Goal: Register for event/course

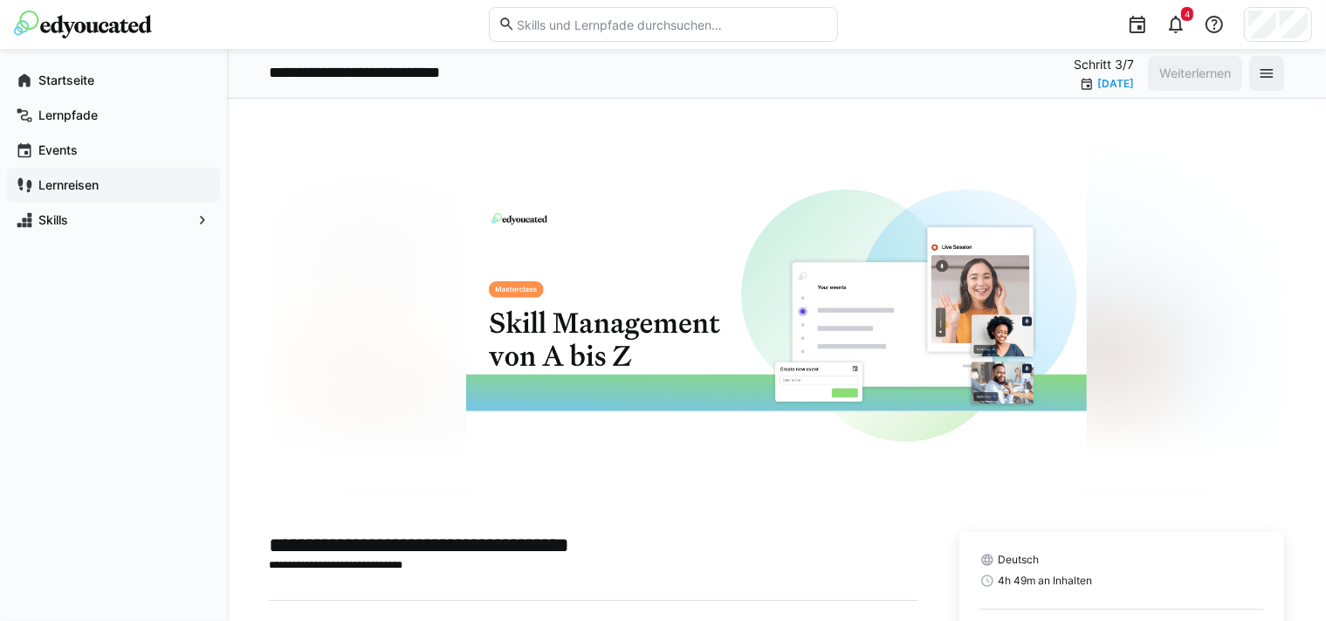
click at [0, 0] on app-navigation-label "Lernreisen" at bounding box center [0, 0] width 0 height 0
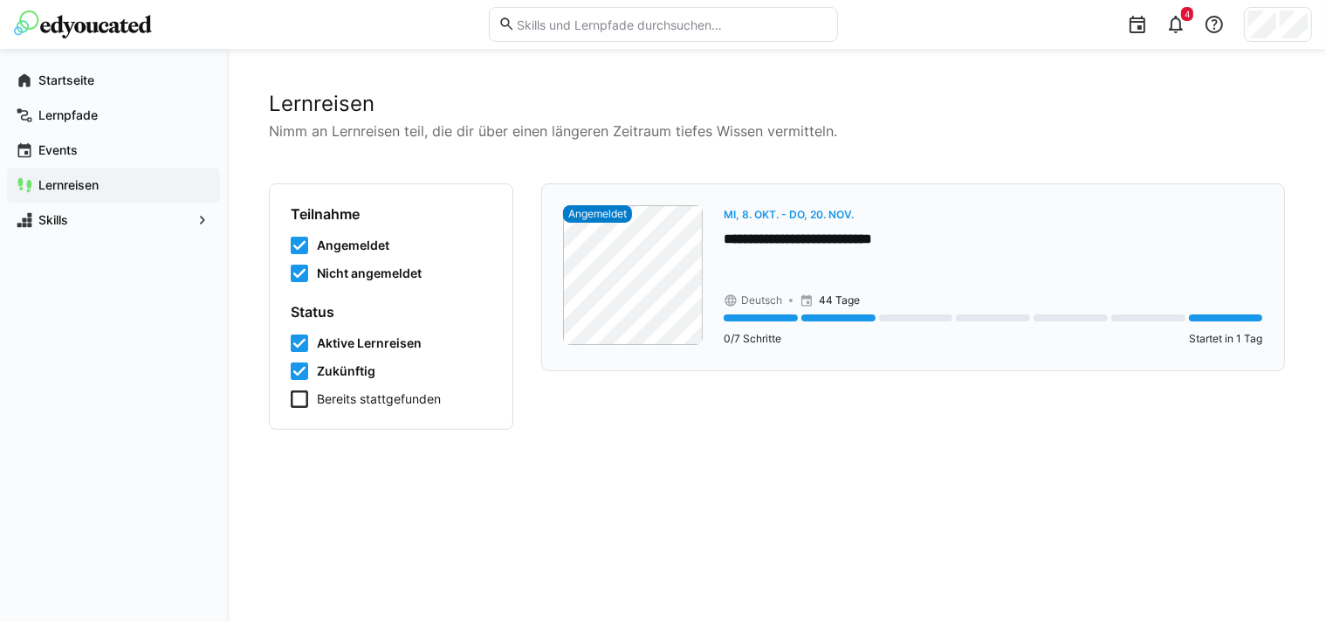
click at [961, 284] on div "**********" at bounding box center [994, 277] width 540 height 144
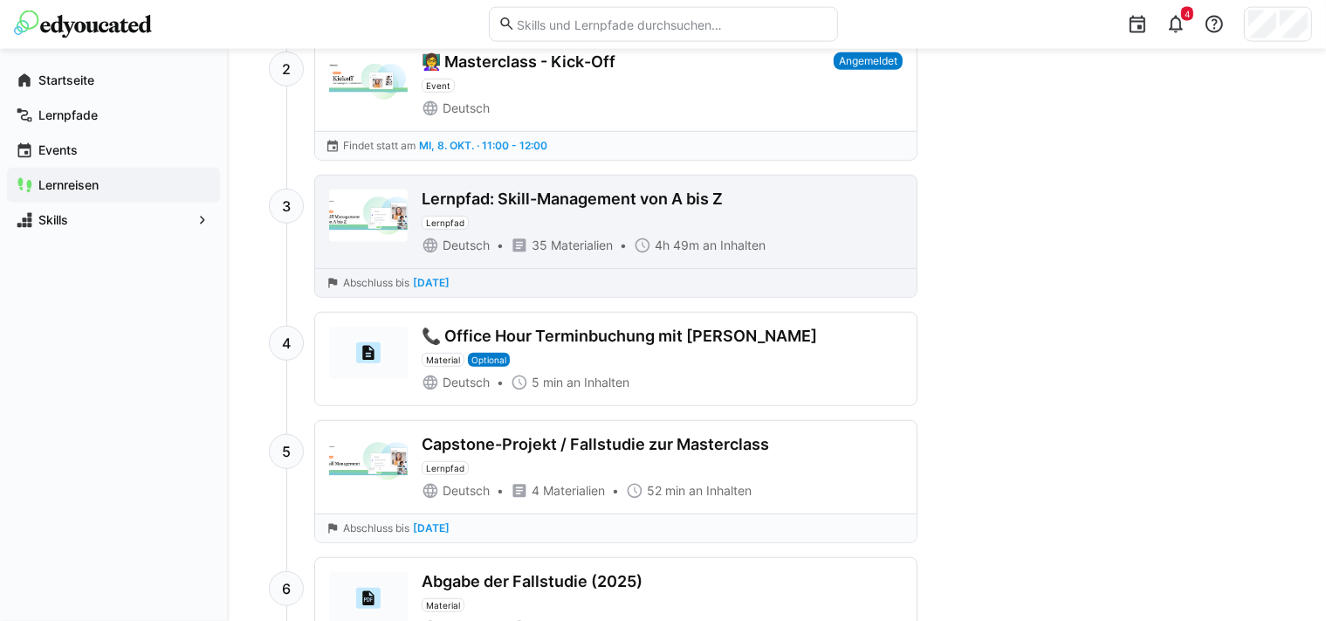
scroll to position [1106, 0]
click at [627, 196] on div "Lernpfad: Skill-Management von A bis Z" at bounding box center [572, 198] width 301 height 19
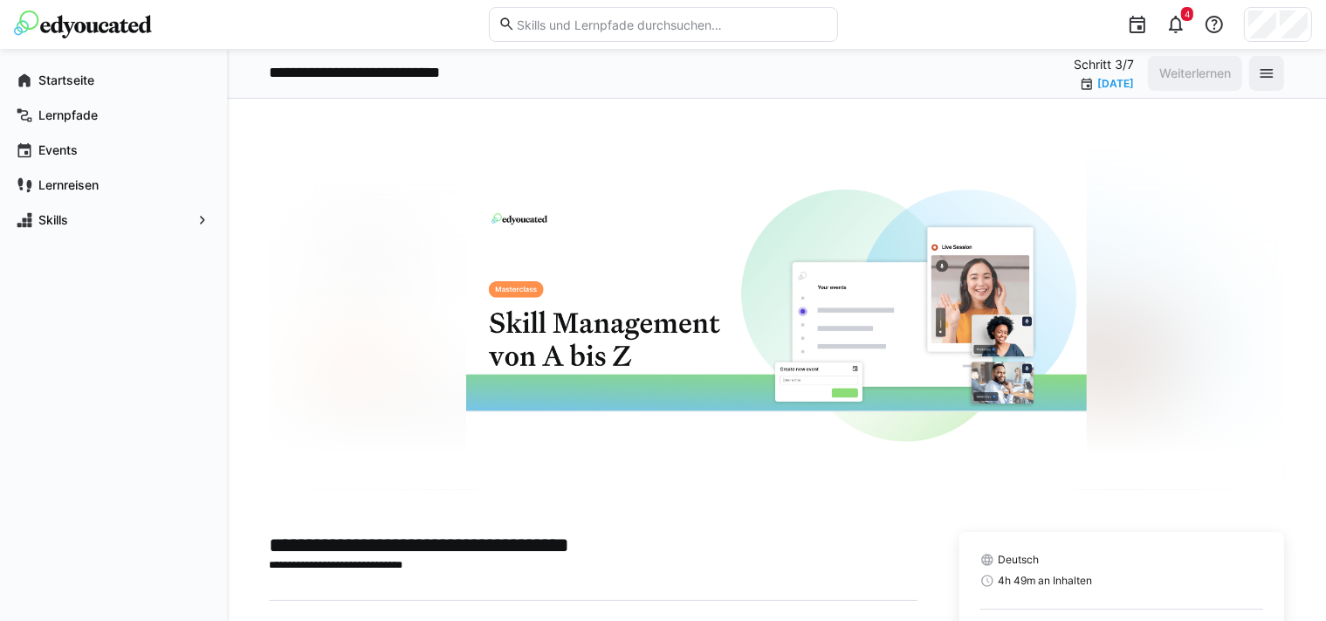
scroll to position [183, 0]
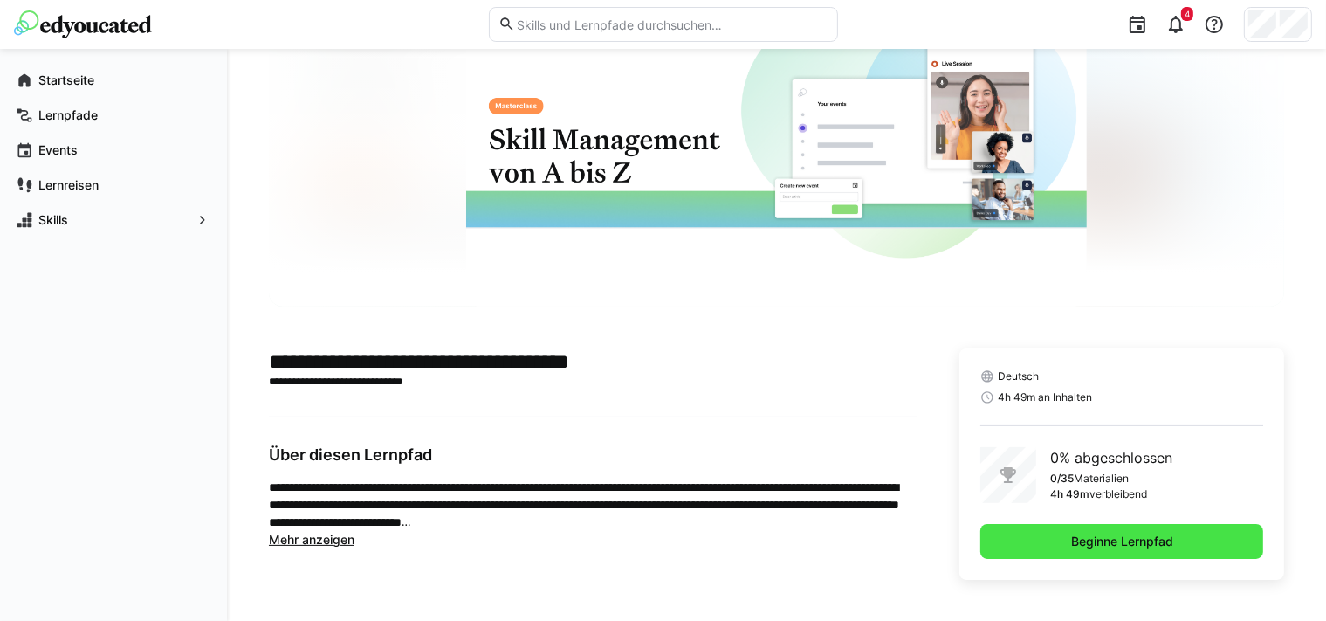
click at [1106, 543] on span "Beginne Lernpfad" at bounding box center [1122, 541] width 107 height 17
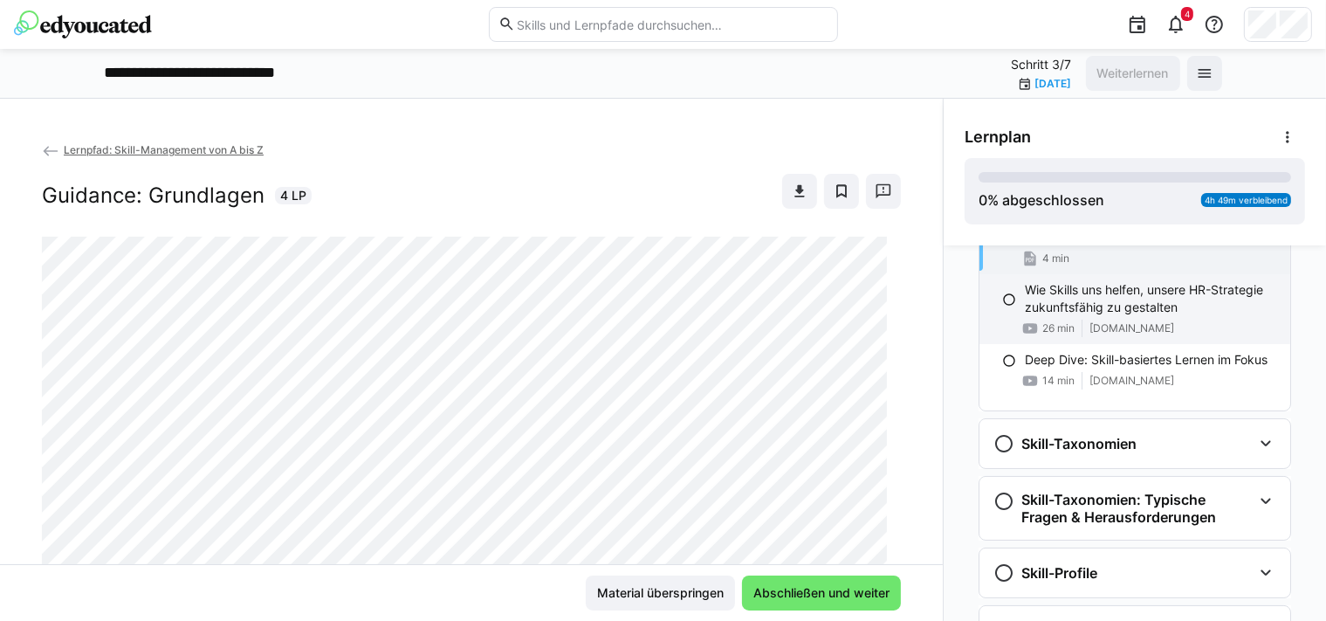
scroll to position [204, 0]
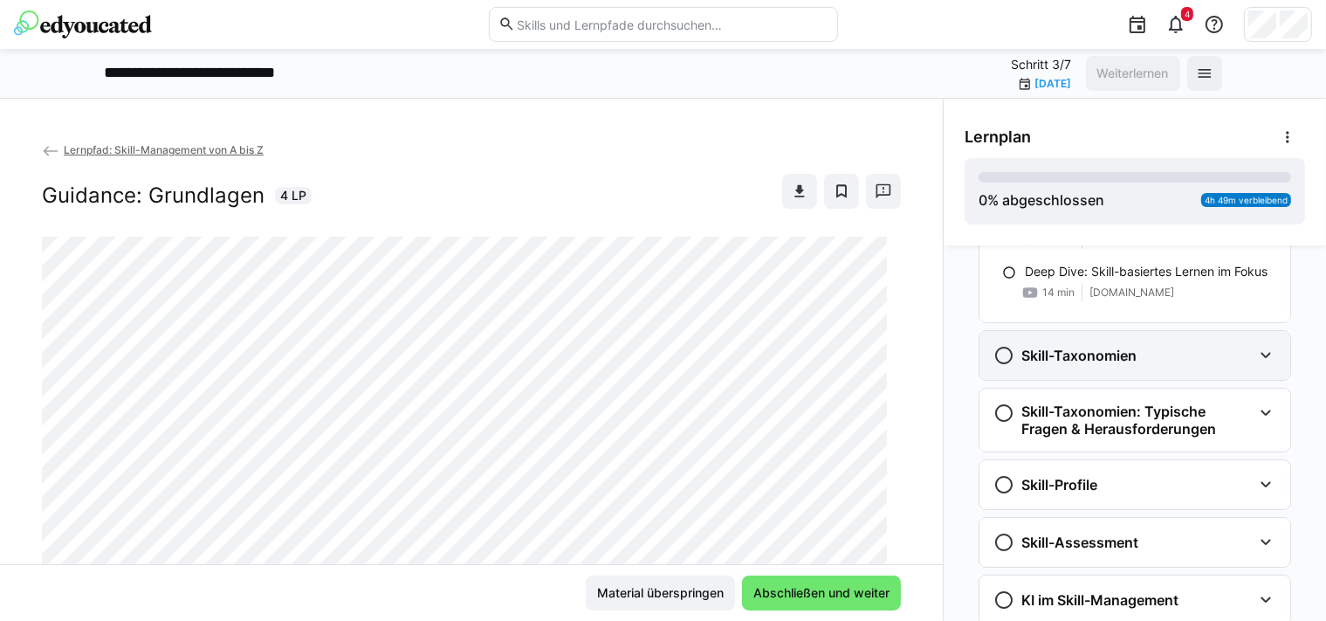
click at [1146, 355] on div "Skill-Taxonomien" at bounding box center [1122, 355] width 258 height 21
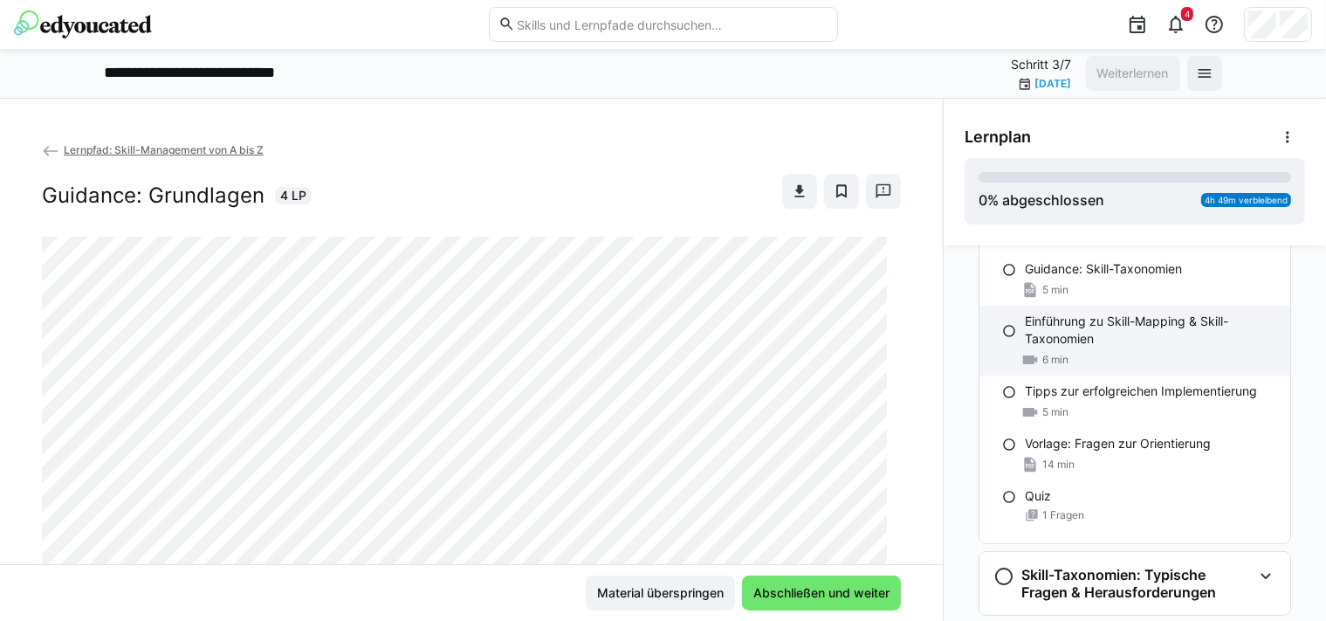
scroll to position [380, 0]
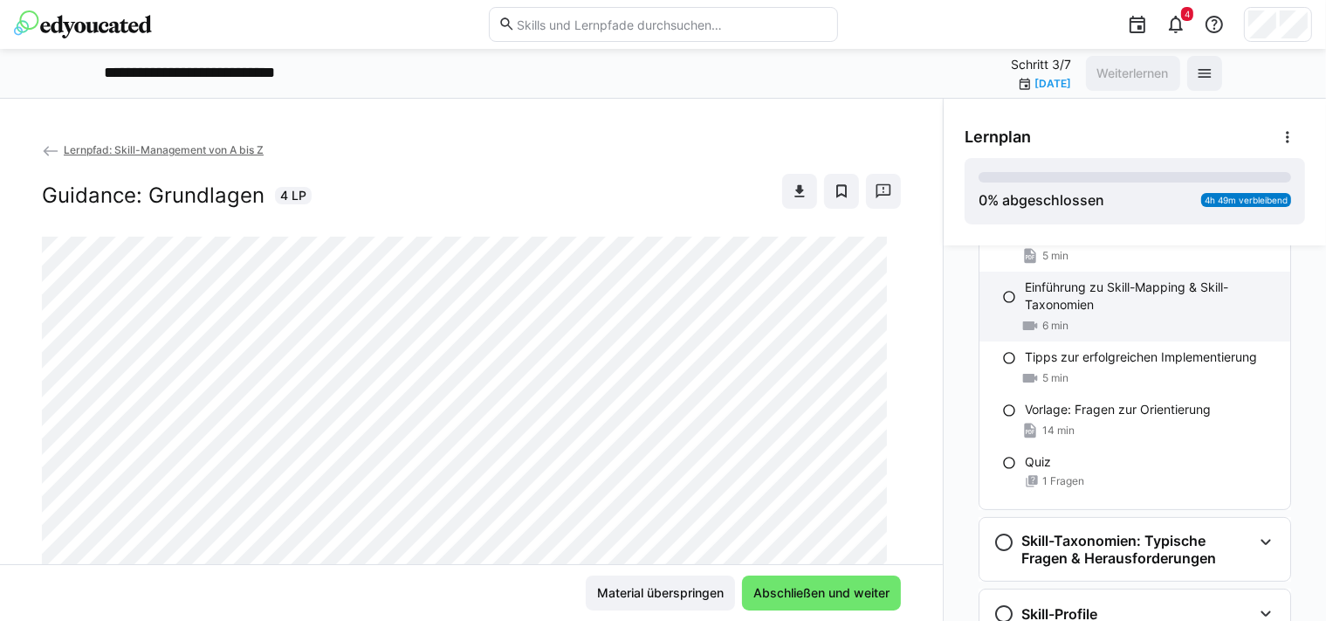
click at [1109, 316] on div "Einführung zu Skill-Mapping & Skill-Taxonomien 6 min" at bounding box center [1134, 306] width 311 height 70
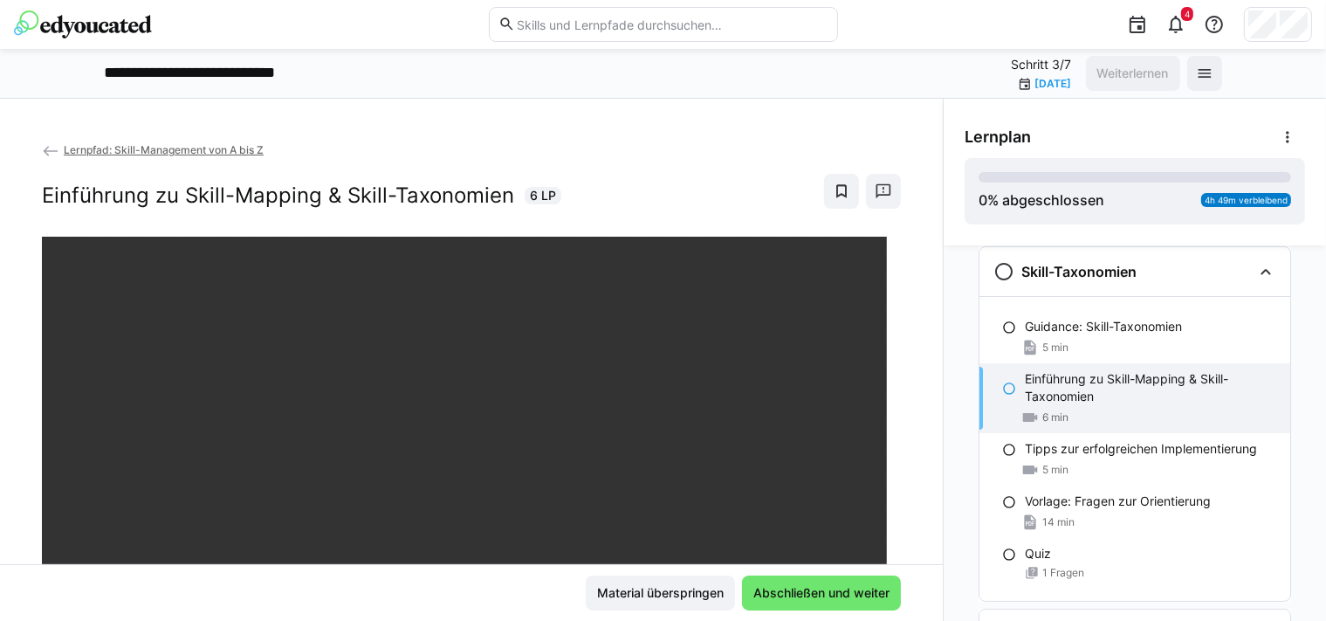
scroll to position [176, 0]
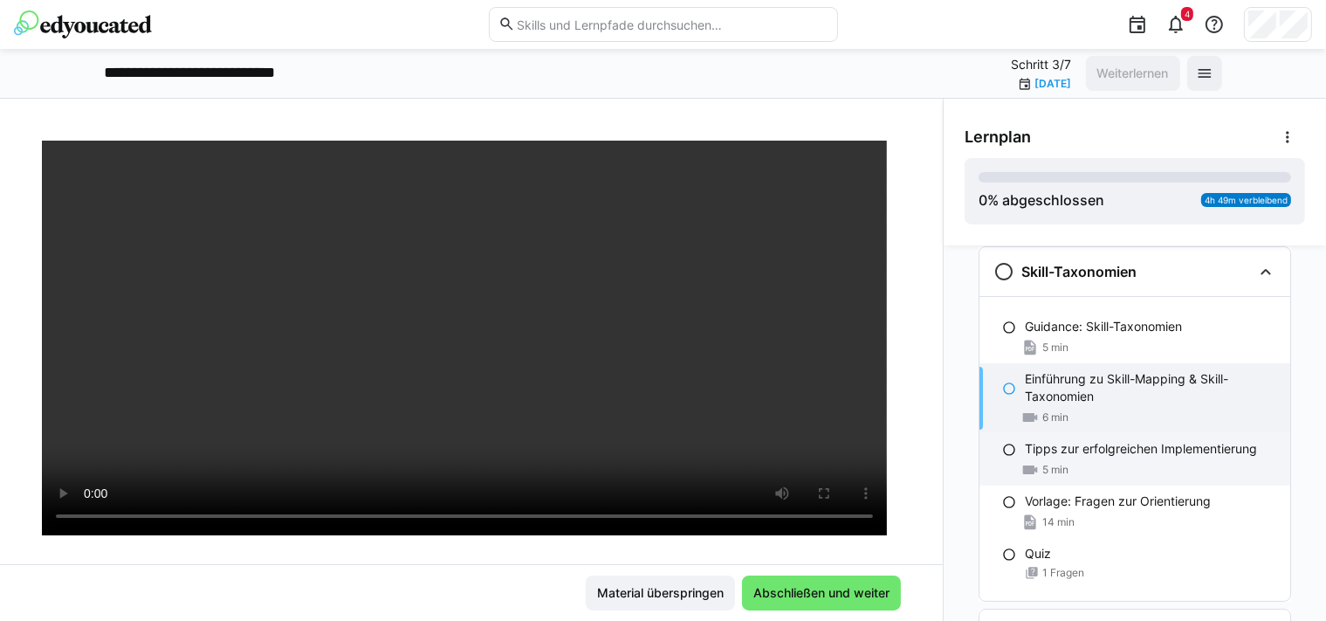
click at [1106, 461] on div "5 min" at bounding box center [1150, 469] width 251 height 17
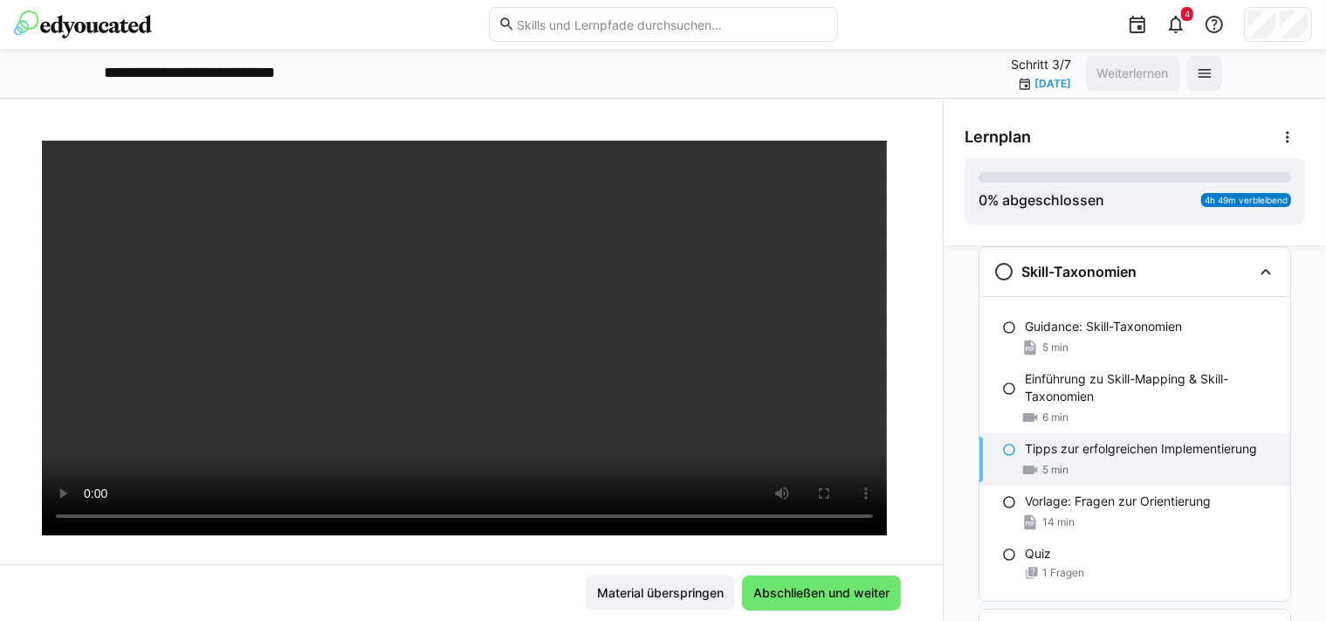
click at [1066, 453] on p "Tipps zur erfolgreichen Implementierung" at bounding box center [1141, 448] width 232 height 17
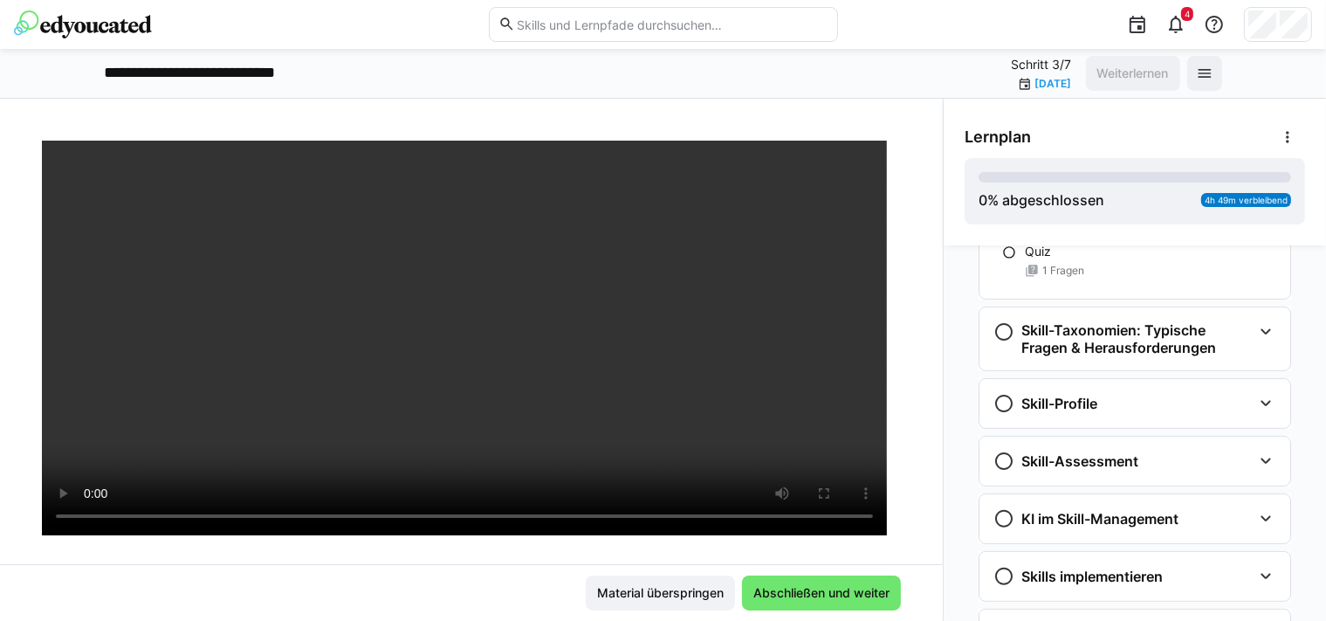
scroll to position [641, 0]
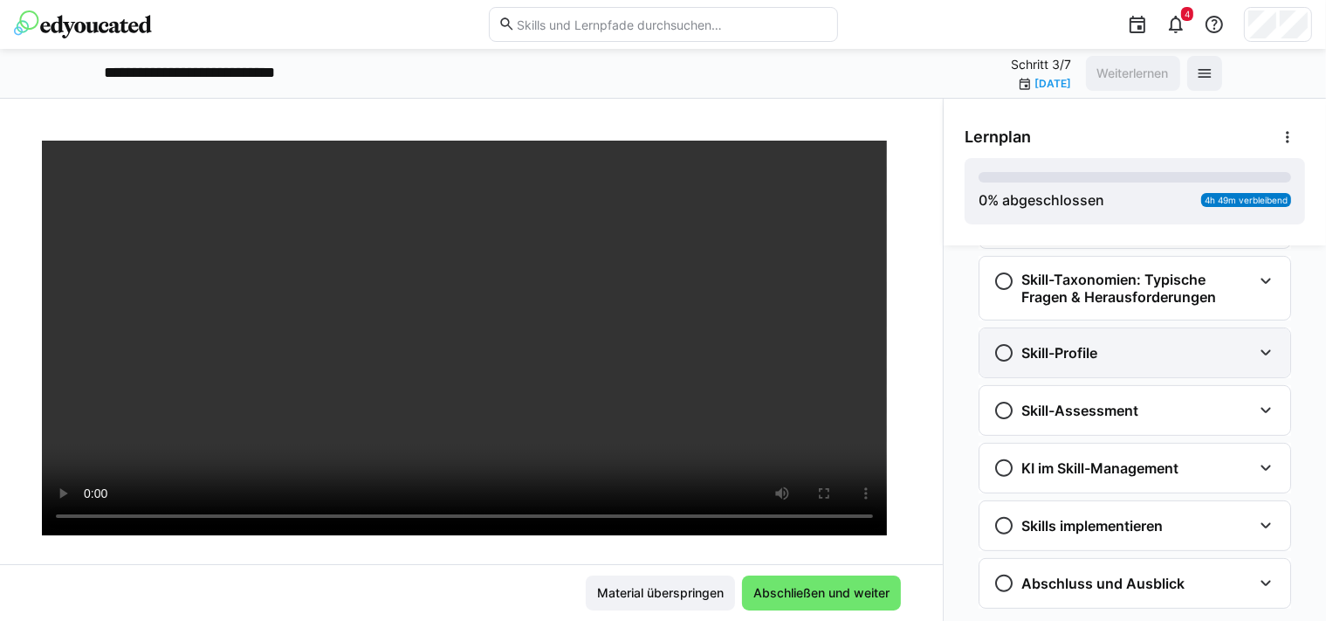
click at [1148, 359] on div "Skill-Profile" at bounding box center [1122, 352] width 258 height 21
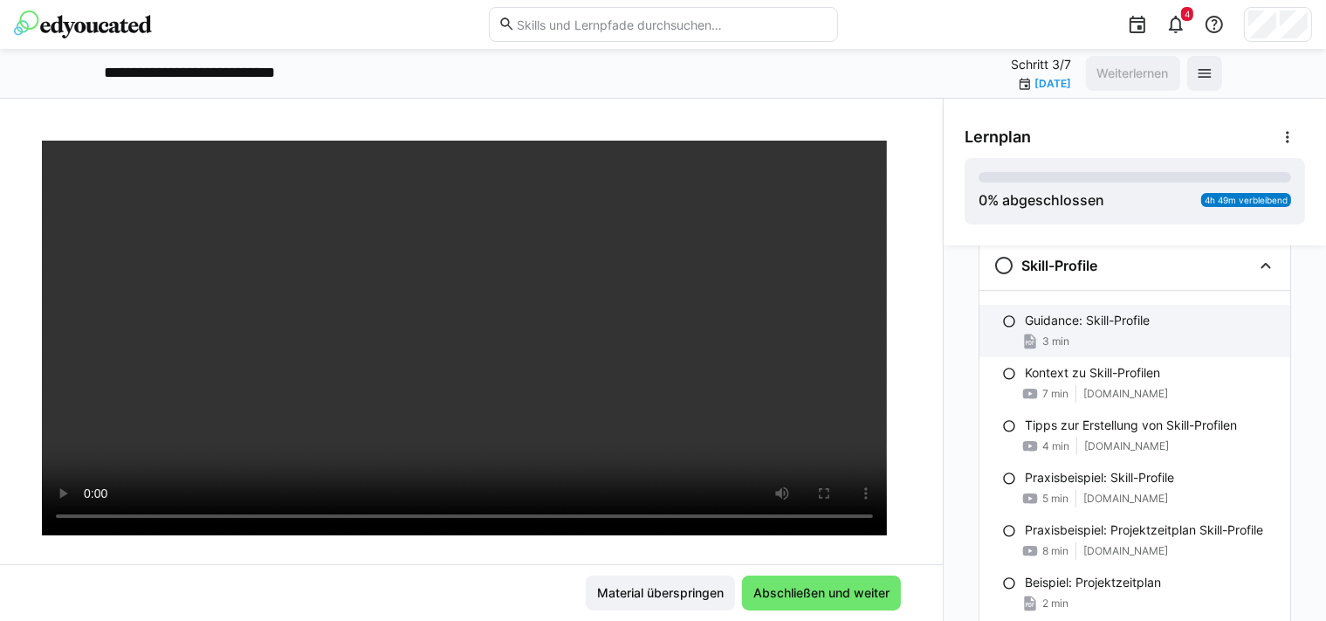
click at [1141, 348] on div "Guidance: Skill-Profile 3 min" at bounding box center [1134, 331] width 311 height 52
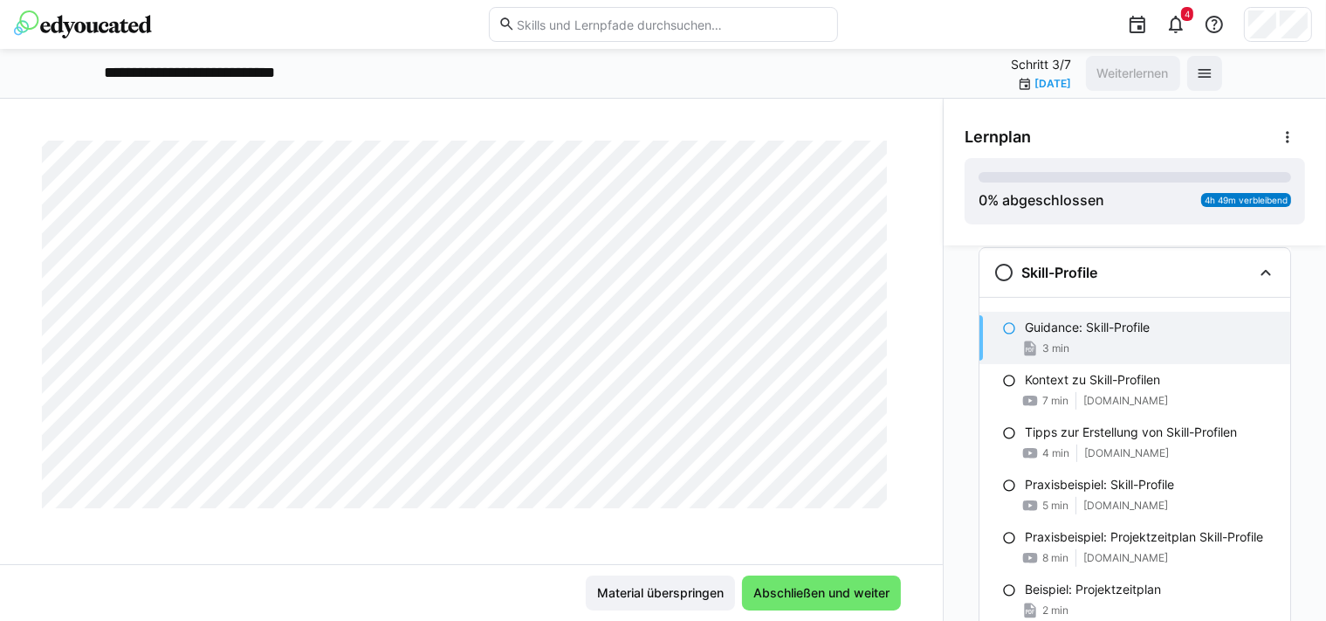
scroll to position [875, 0]
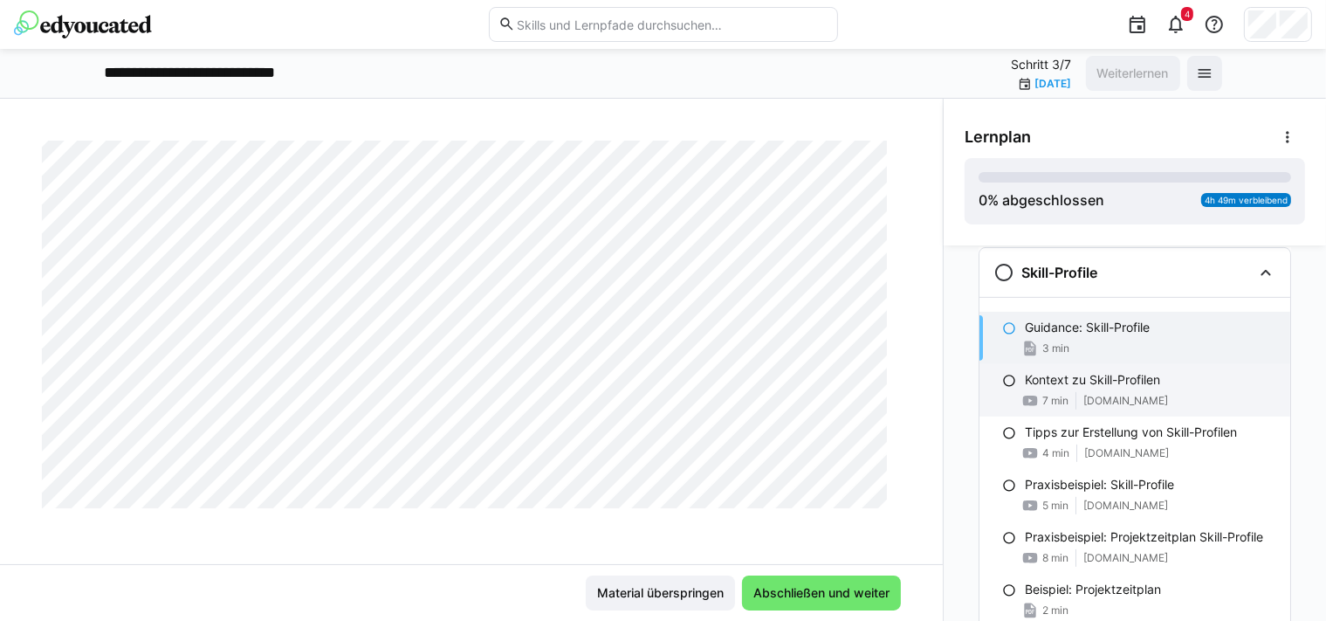
click at [1095, 395] on span "[DOMAIN_NAME]" at bounding box center [1125, 401] width 85 height 14
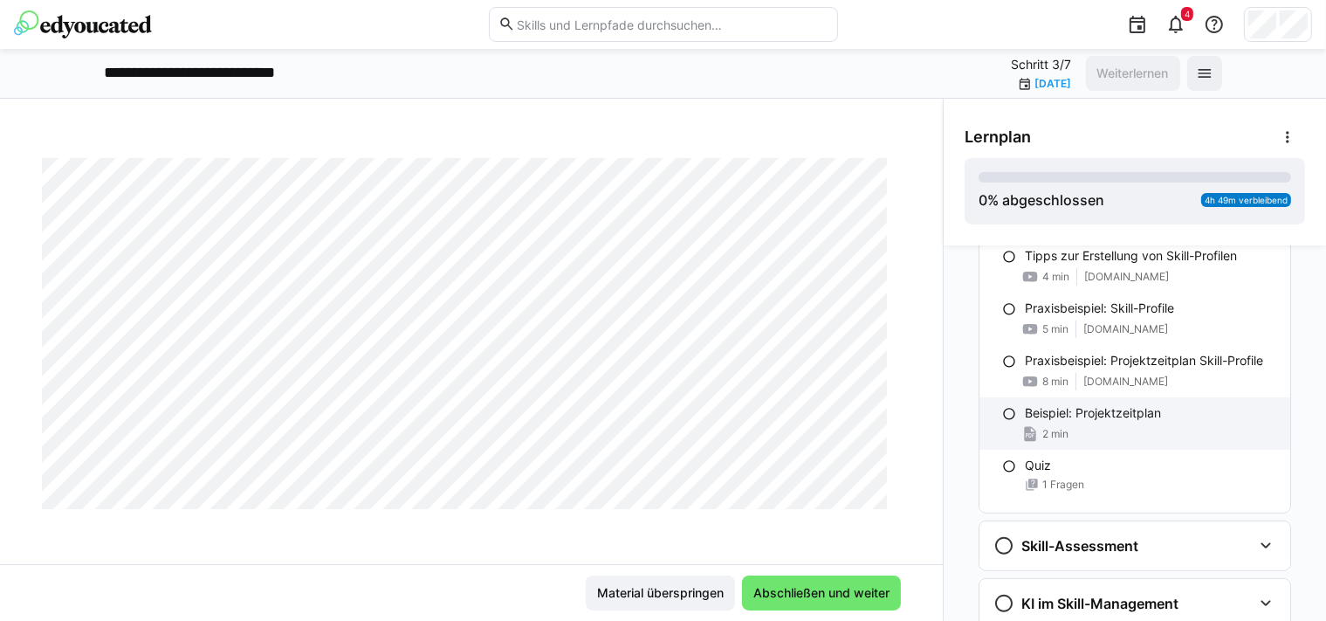
scroll to position [809, 0]
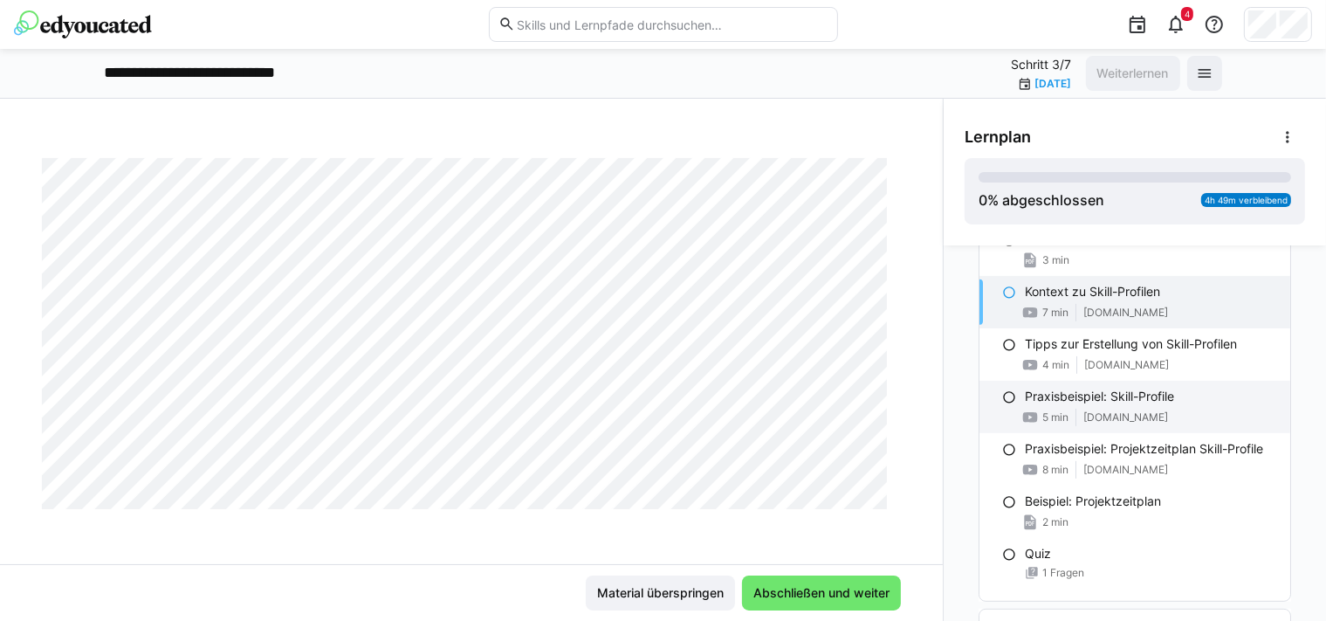
click at [1111, 402] on p "Praxisbeispiel: Skill-Profile" at bounding box center [1099, 396] width 149 height 17
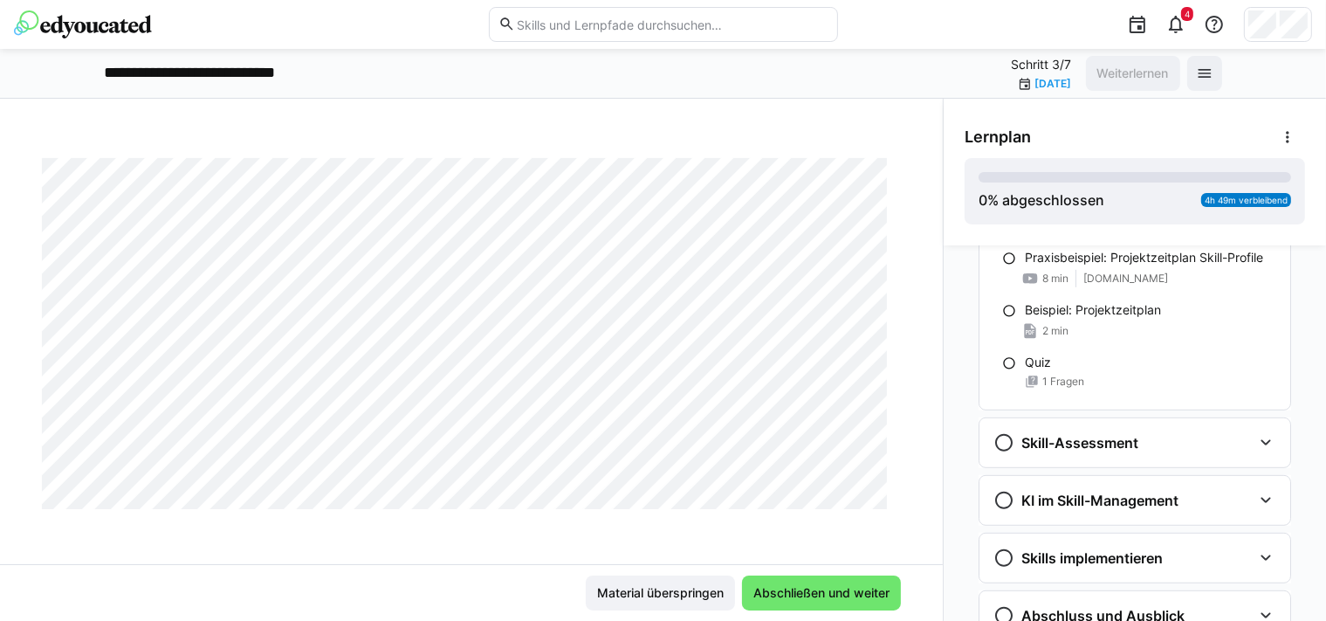
scroll to position [1086, 0]
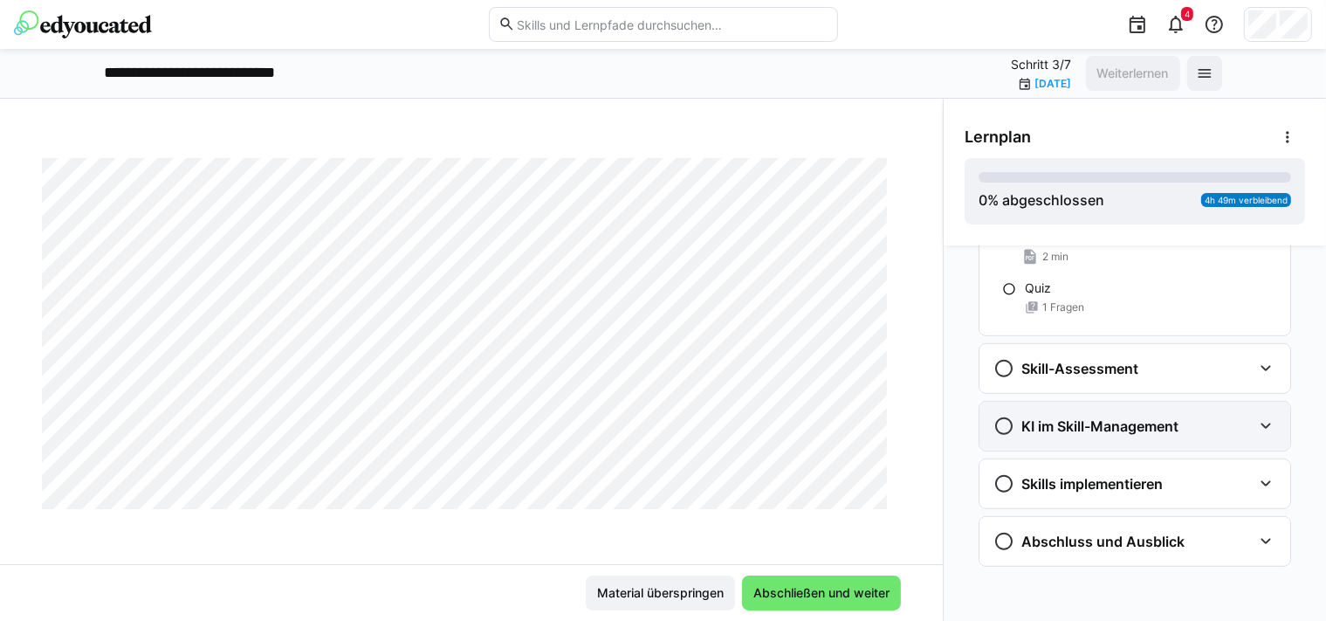
click at [1139, 422] on div "KI im Skill-Management" at bounding box center [1085, 426] width 185 height 21
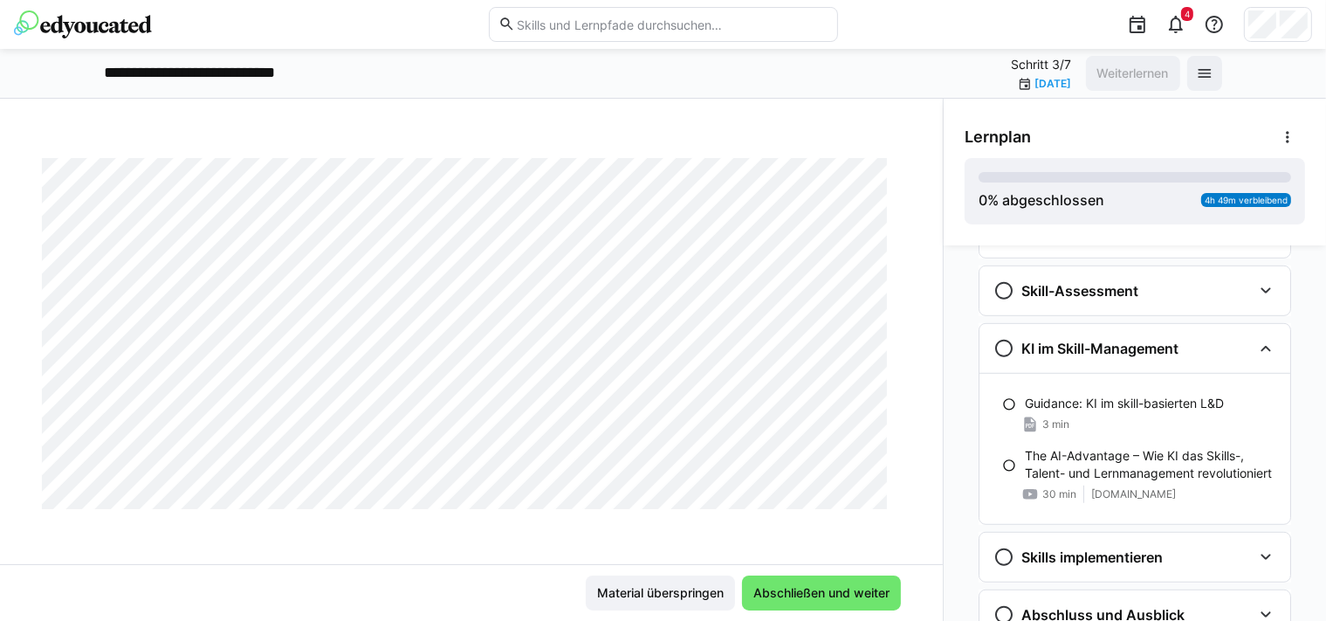
scroll to position [1238, 0]
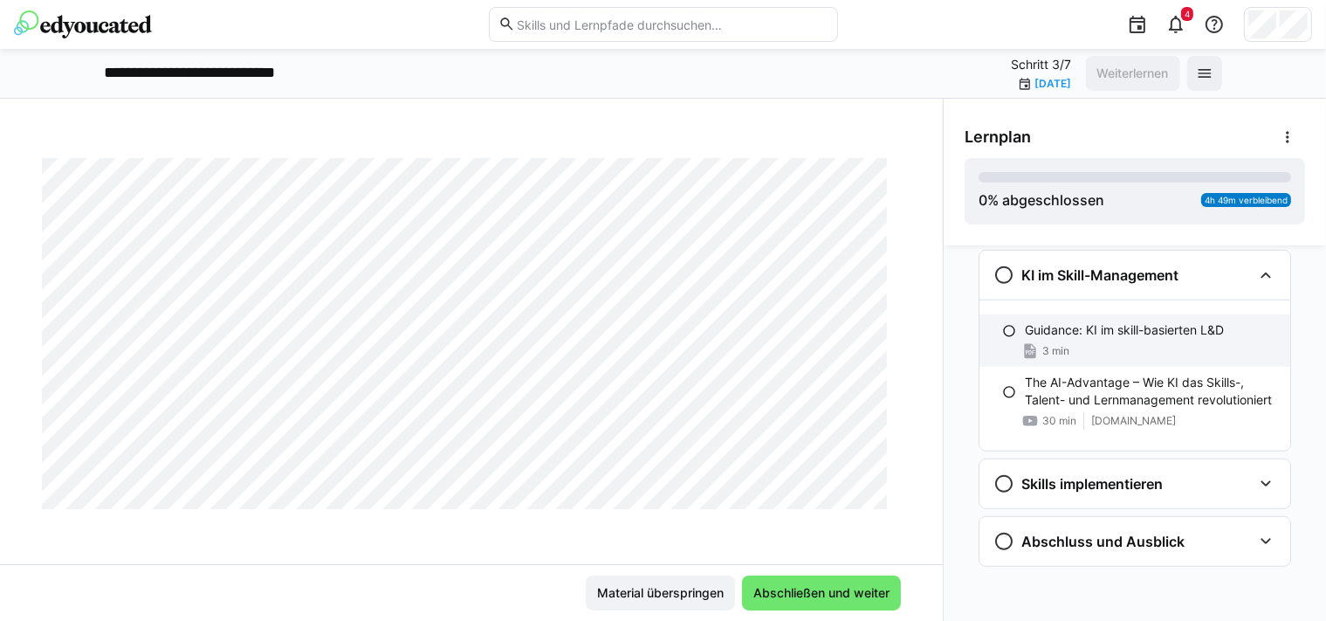
click at [1146, 322] on p "Guidance: KI im skill-basierten L&D" at bounding box center [1124, 329] width 199 height 17
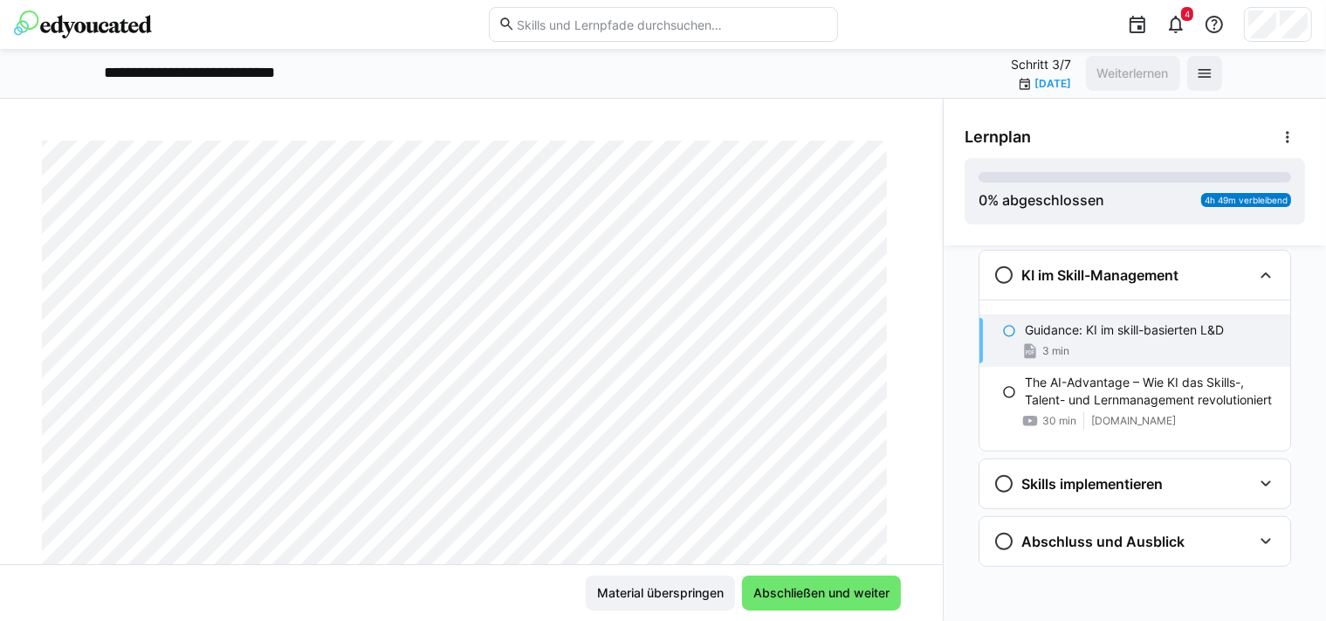
scroll to position [254, 0]
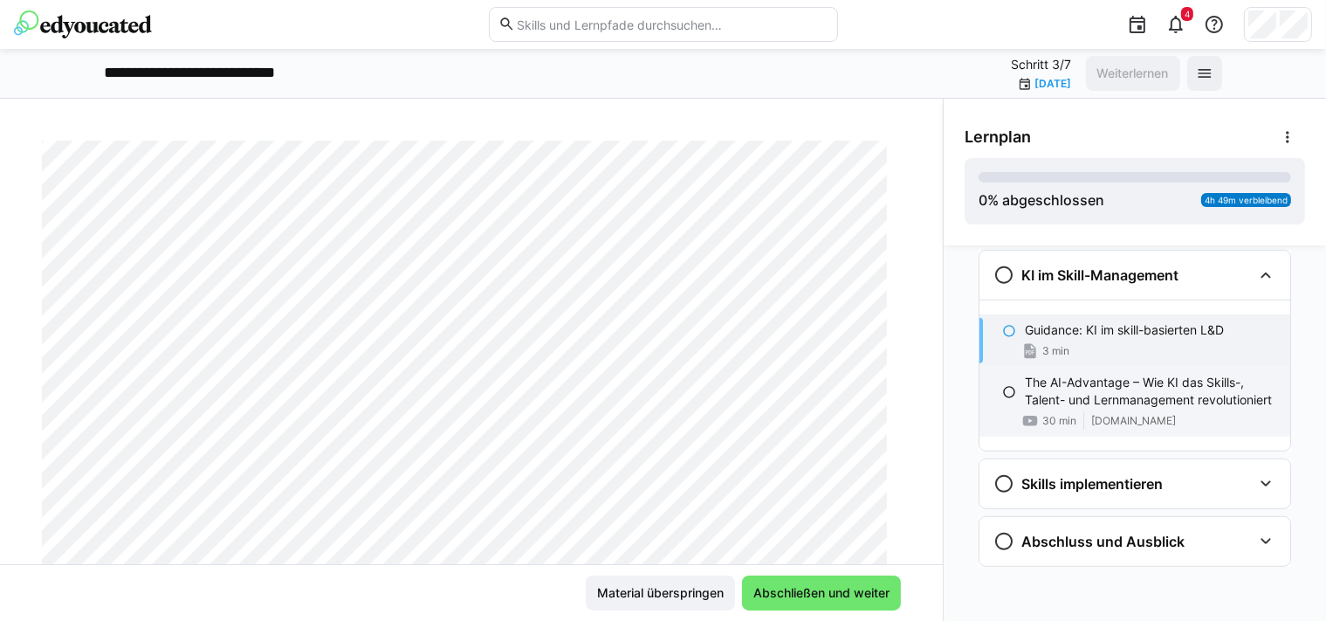
click at [1091, 388] on p "The AI-Advantage – Wie KI das Skills-, Talent- und Lernmanagement revolutioniert" at bounding box center [1150, 391] width 251 height 35
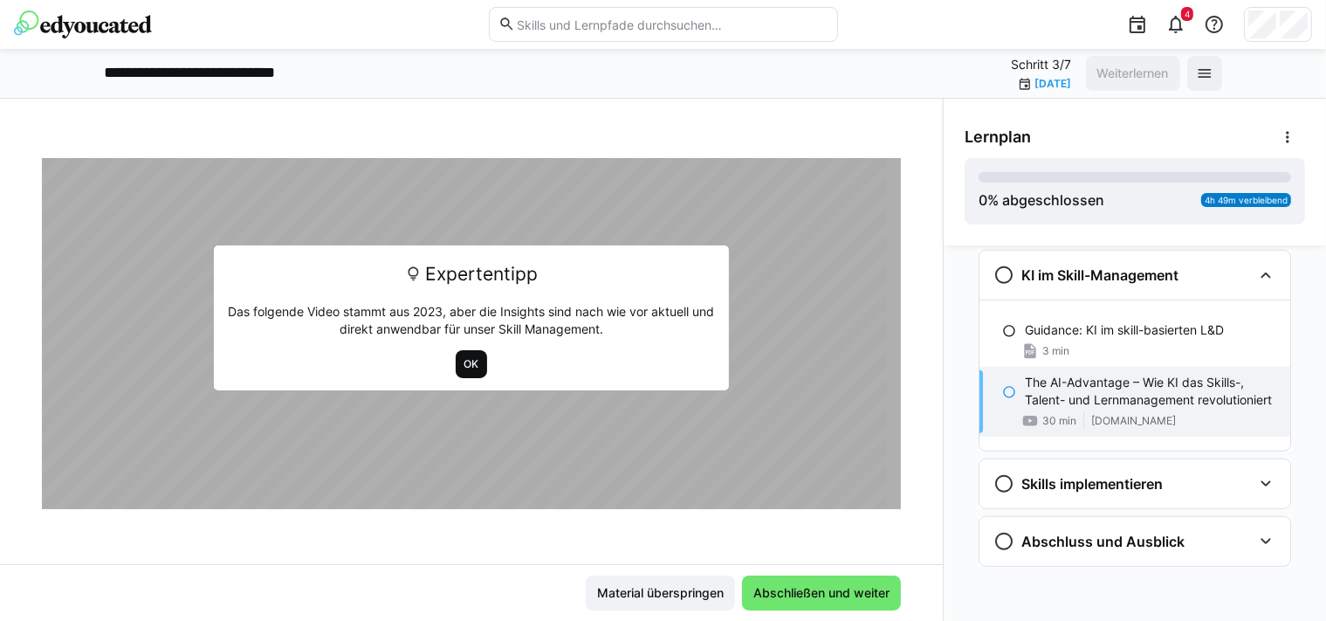
click at [471, 360] on span "OK" at bounding box center [472, 364] width 18 height 14
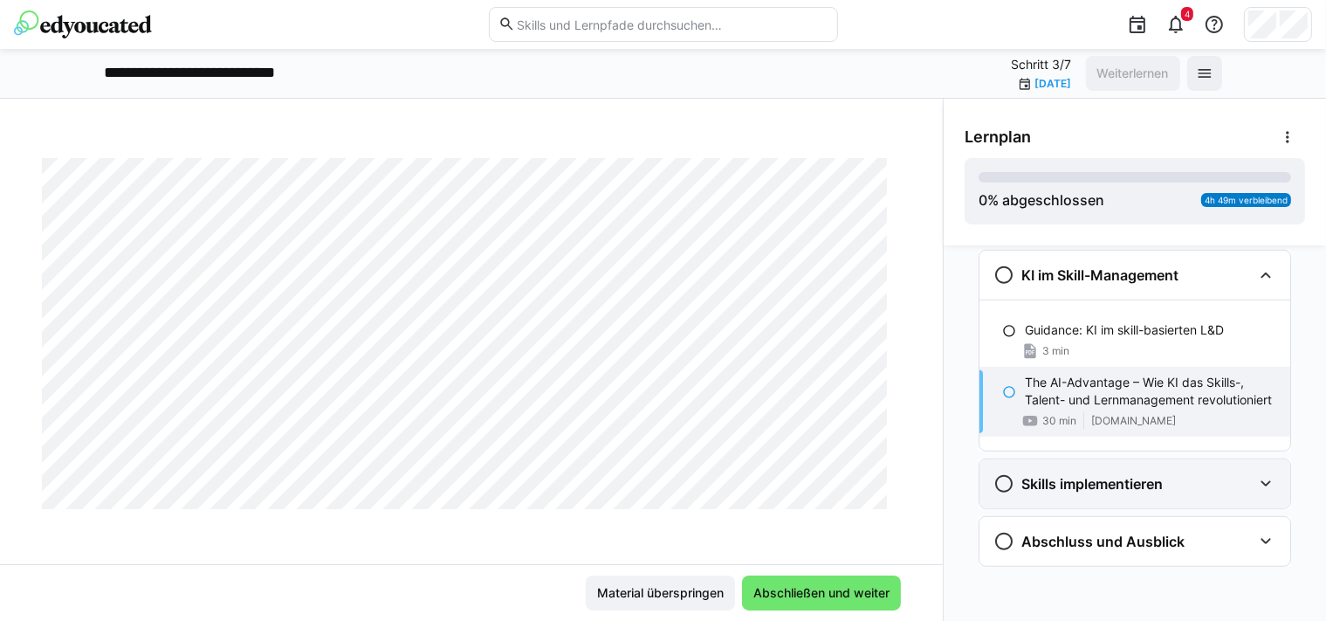
scroll to position [1238, 0]
click at [1168, 473] on div "Skills implementieren" at bounding box center [1122, 483] width 258 height 21
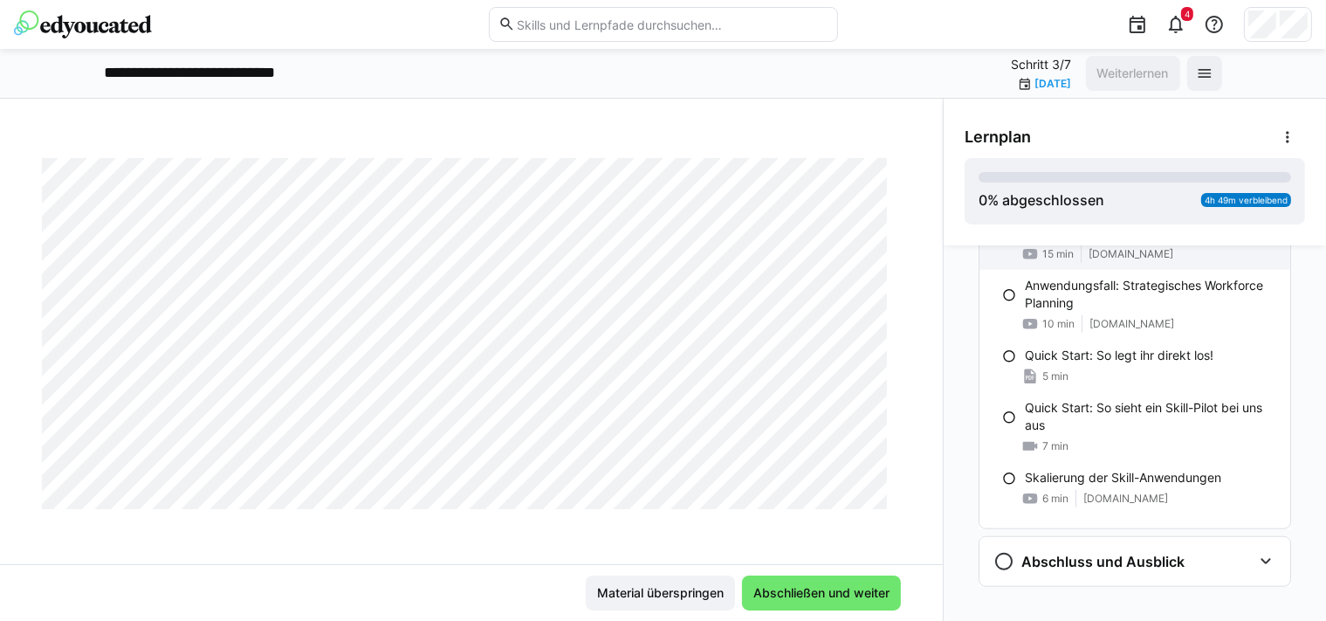
scroll to position [1667, 0]
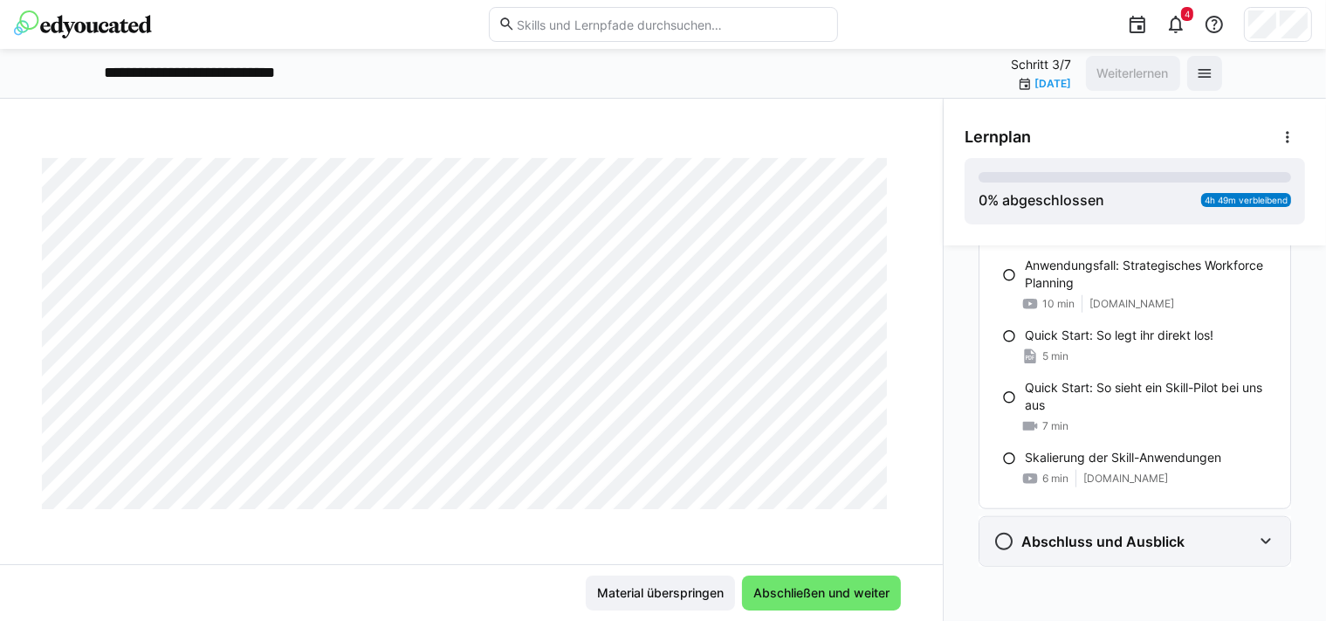
click at [1158, 533] on h3 "Abschluss und Ausblick" at bounding box center [1102, 541] width 163 height 17
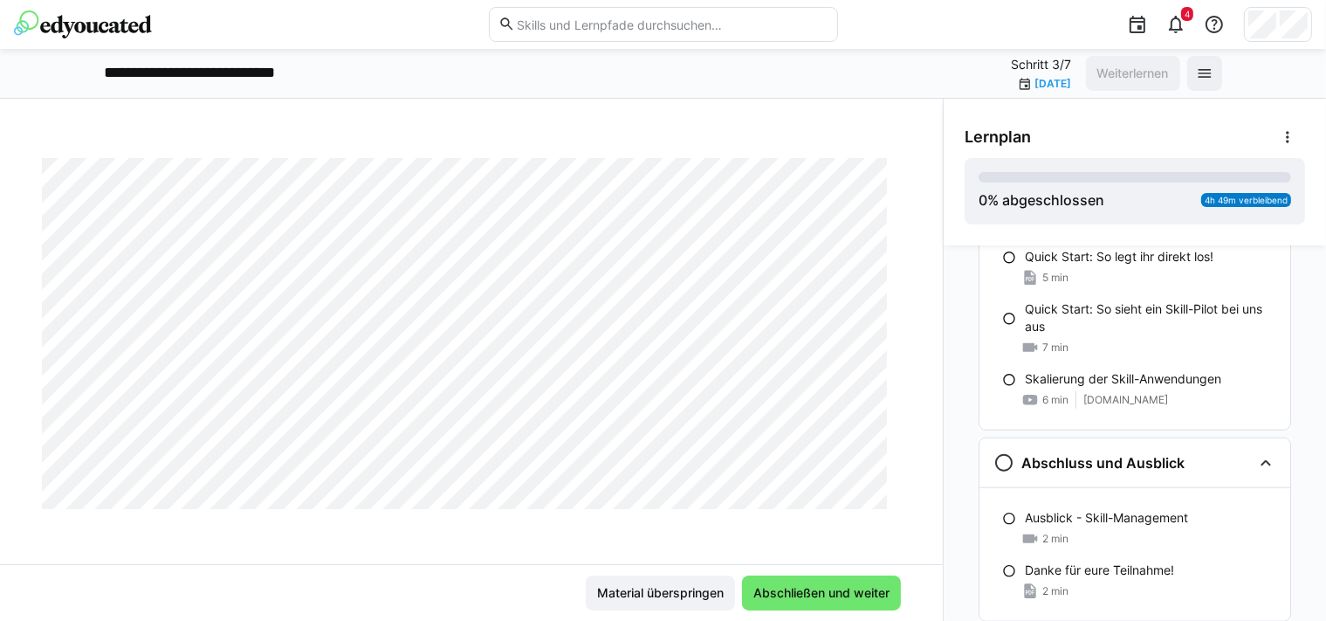
scroll to position [1801, 0]
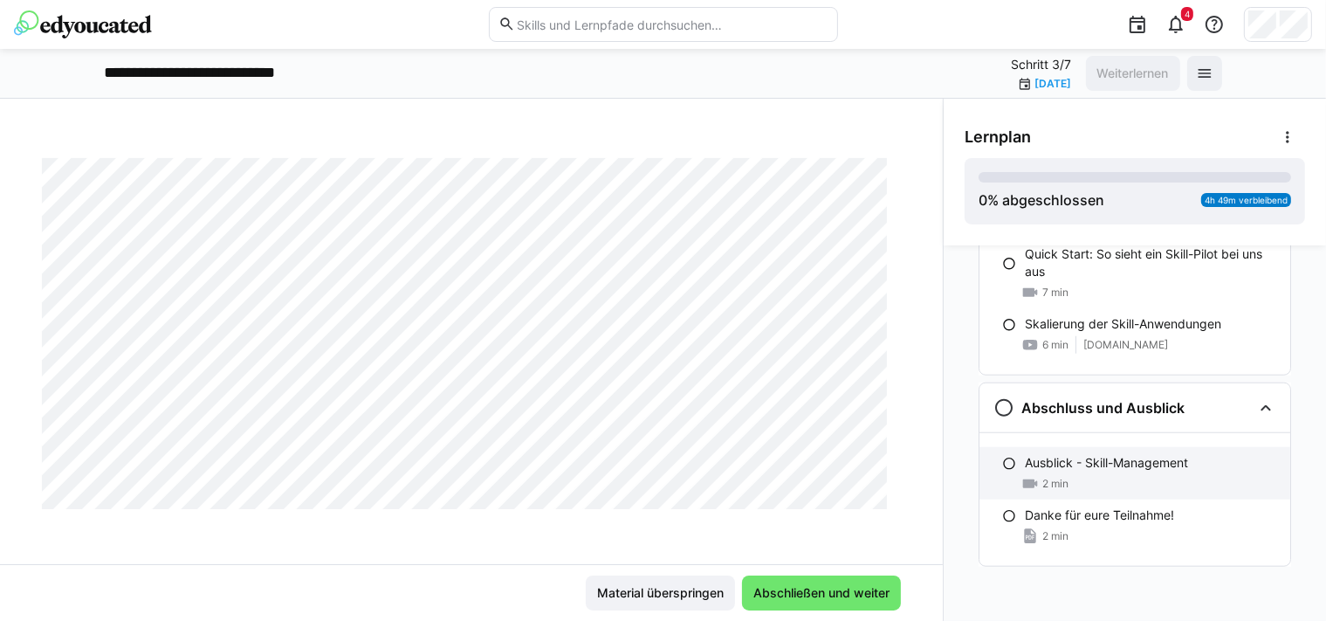
click at [1154, 459] on div "Ausblick - Skill-Management 2 min" at bounding box center [1134, 473] width 311 height 52
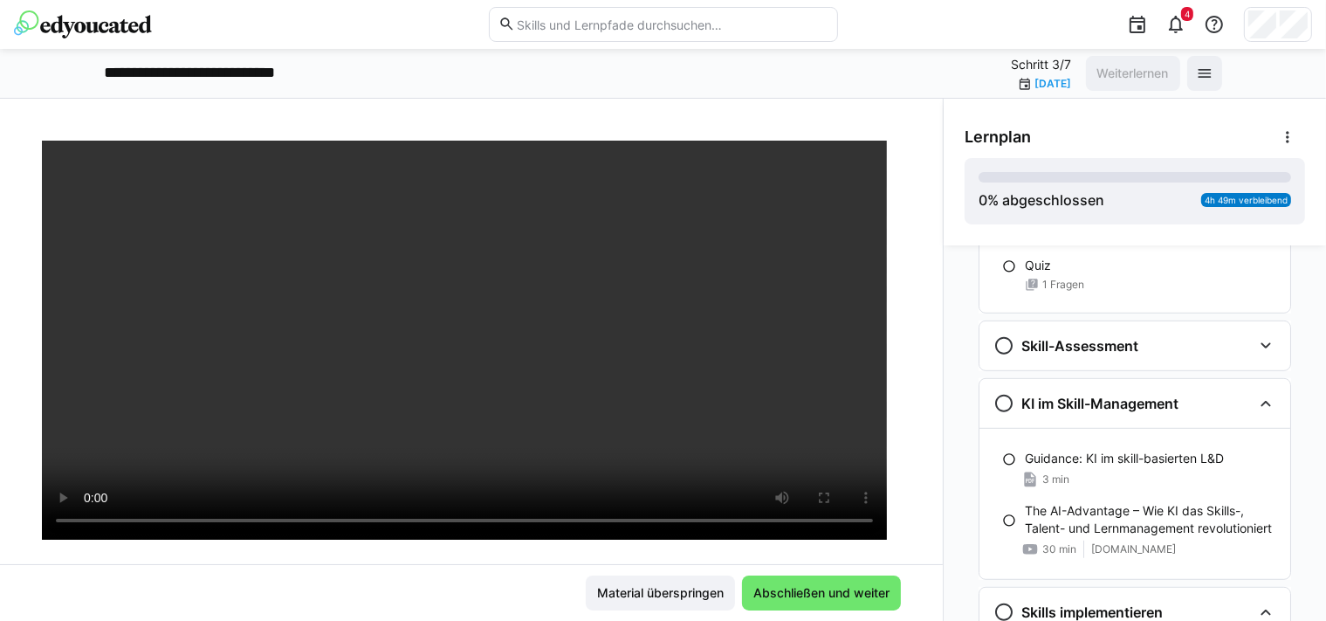
scroll to position [1009, 0]
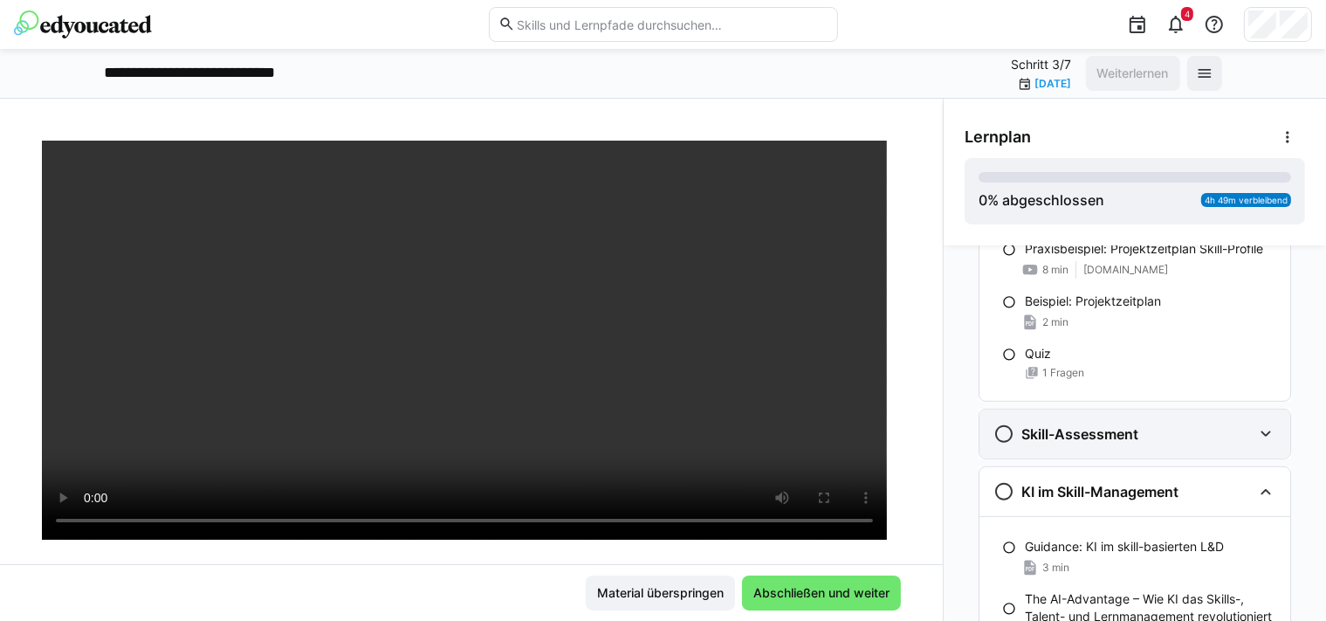
click at [1165, 428] on div "Skill-Assessment" at bounding box center [1122, 433] width 258 height 21
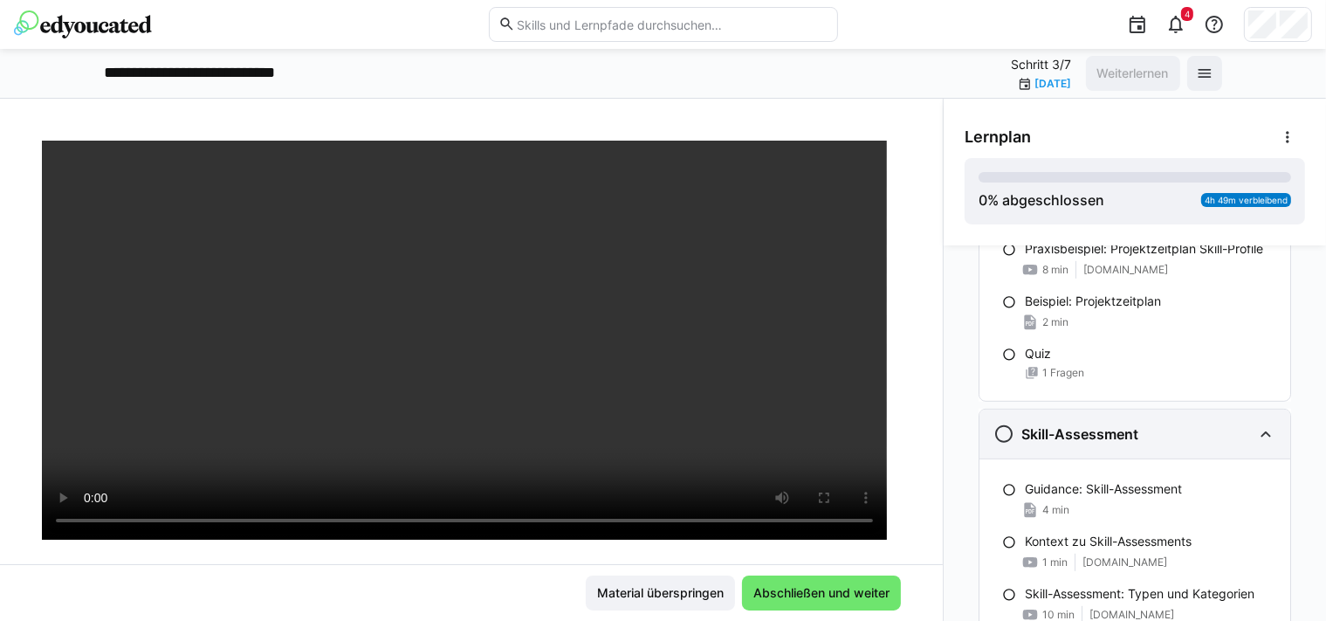
scroll to position [1097, 0]
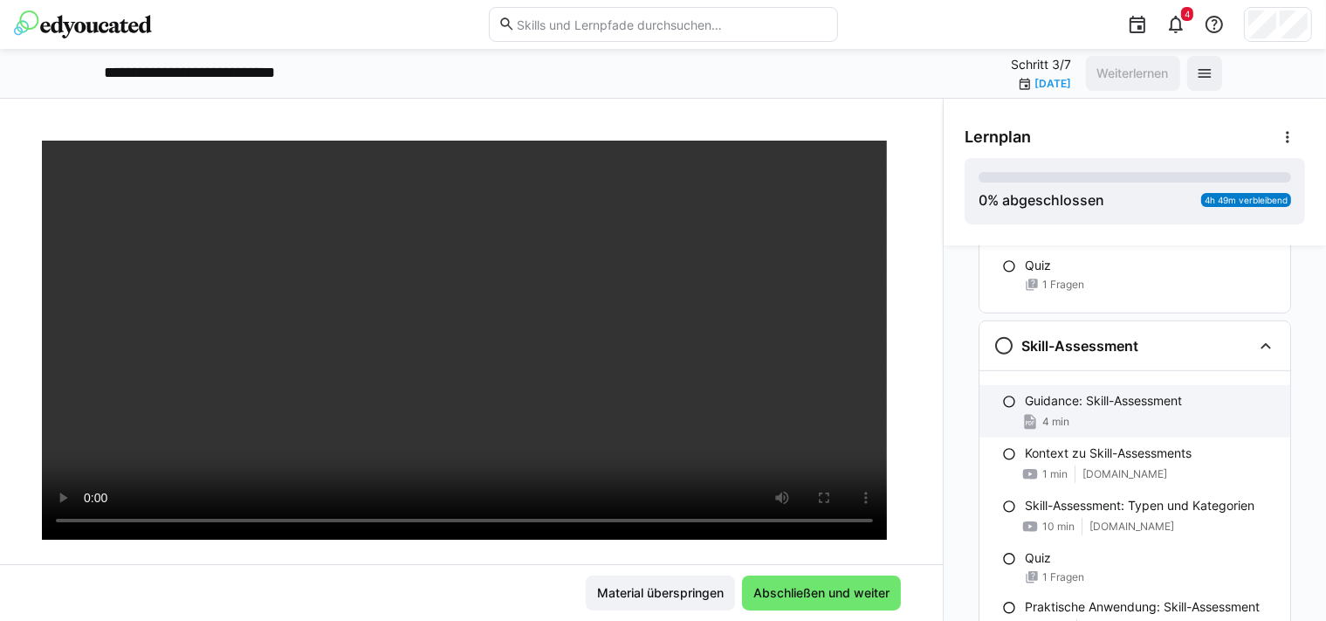
click at [1154, 410] on div "Guidance: Skill-Assessment 4 min" at bounding box center [1134, 411] width 311 height 52
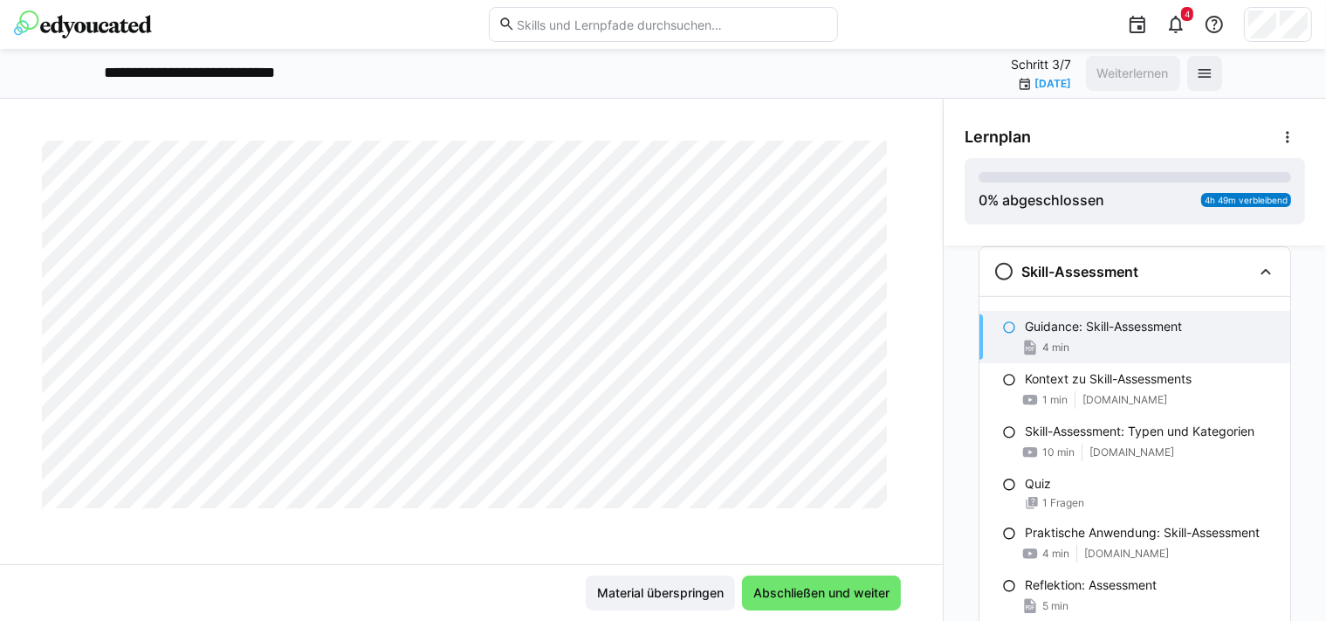
scroll to position [0, 0]
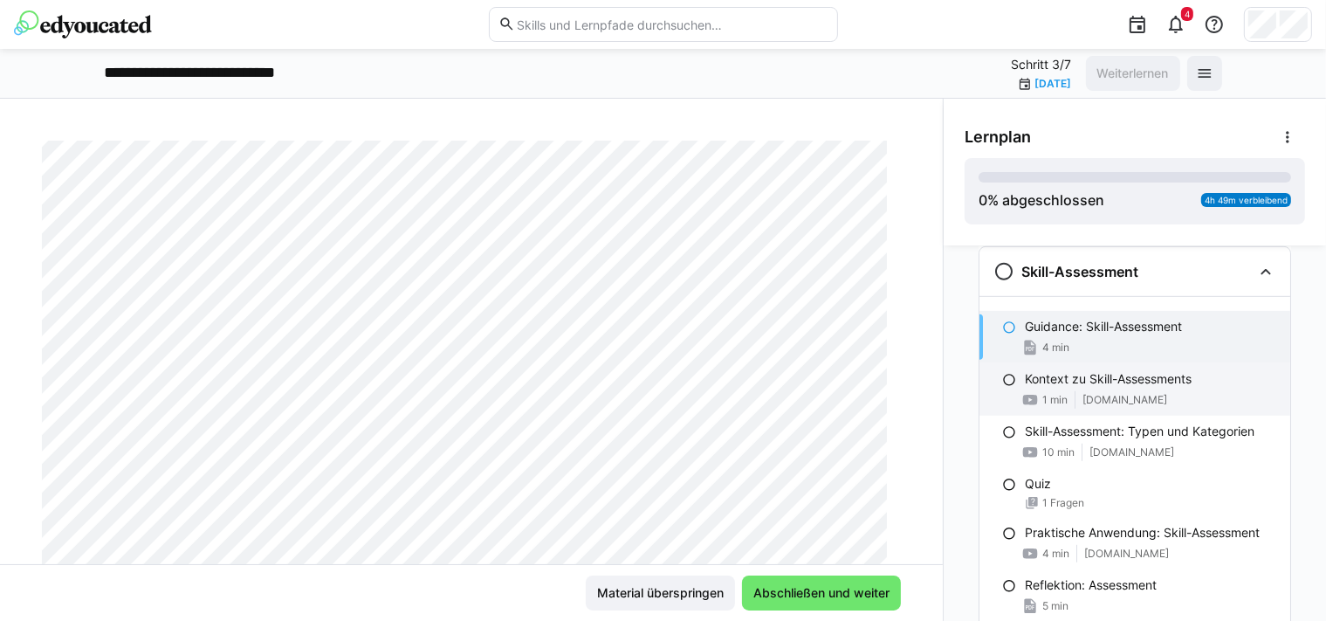
click at [1169, 377] on p "Kontext zu Skill-Assessments" at bounding box center [1108, 378] width 167 height 17
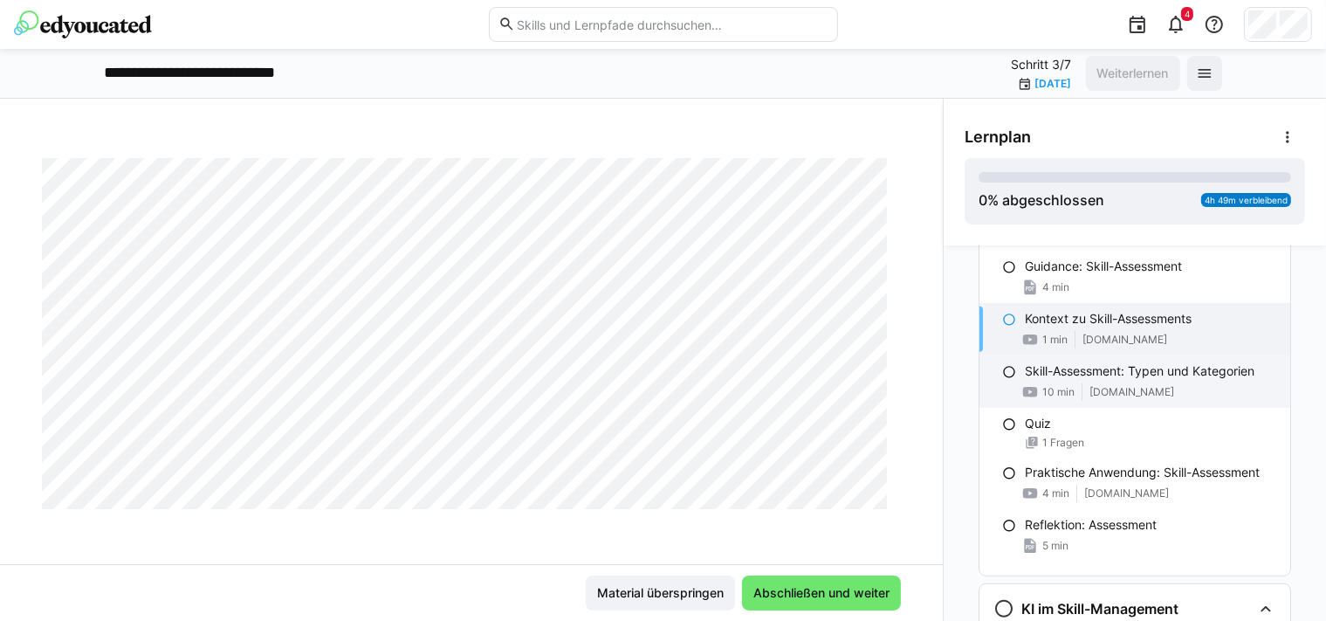
scroll to position [1259, 0]
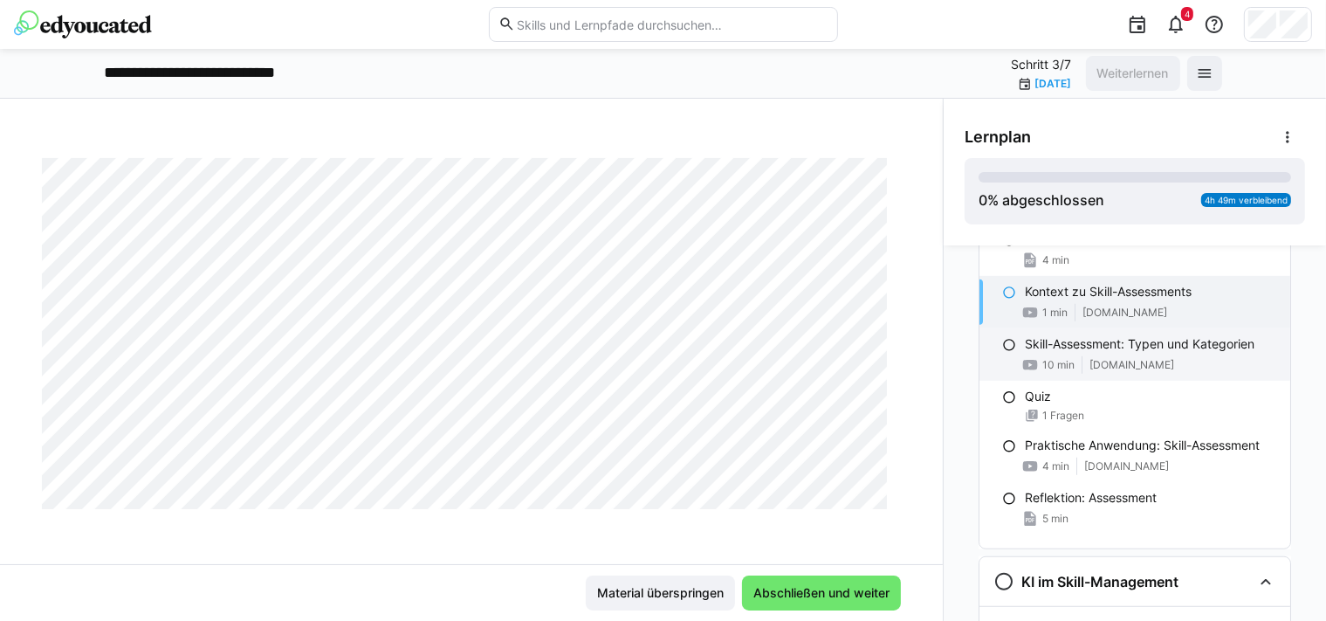
click at [1149, 344] on p "Skill-Assessment: Typen und Kategorien" at bounding box center [1140, 343] width 230 height 17
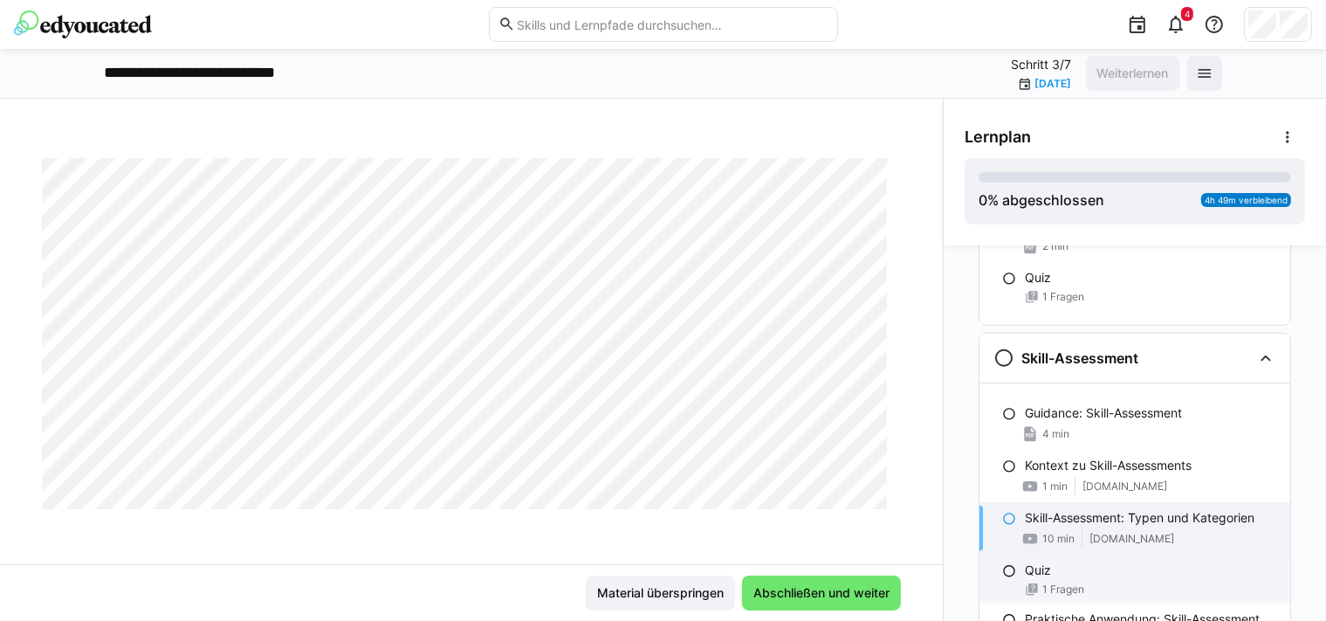
scroll to position [1083, 0]
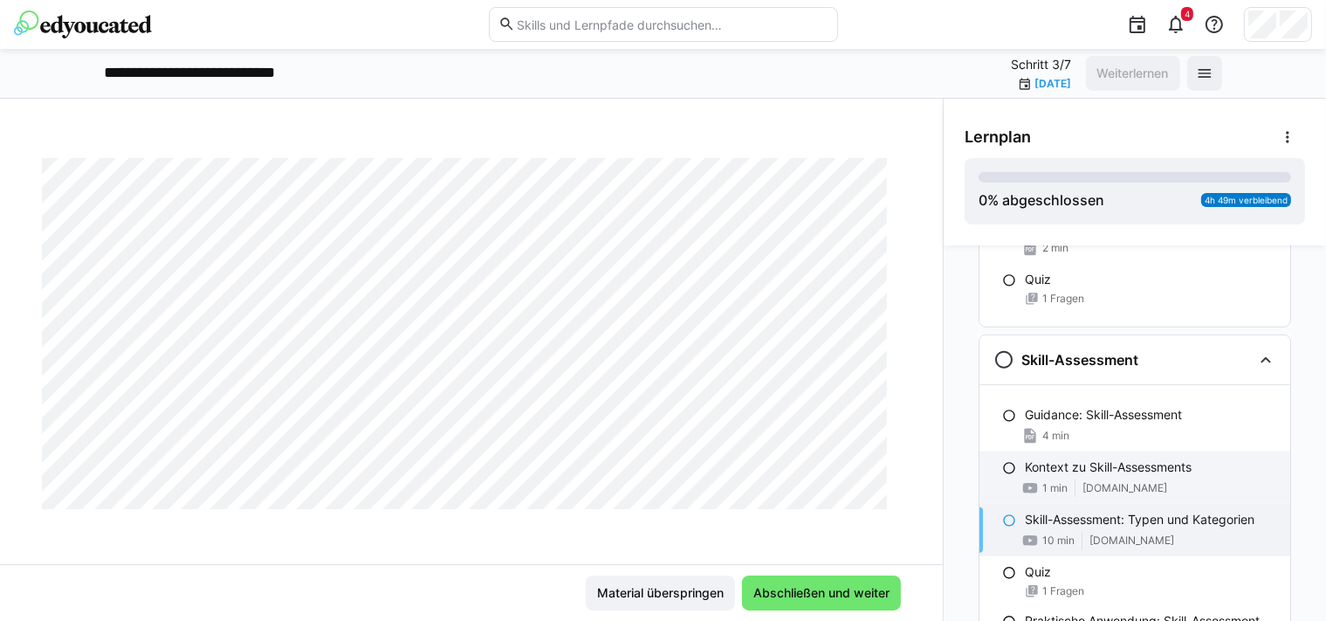
click at [1120, 465] on p "Kontext zu Skill-Assessments" at bounding box center [1108, 466] width 167 height 17
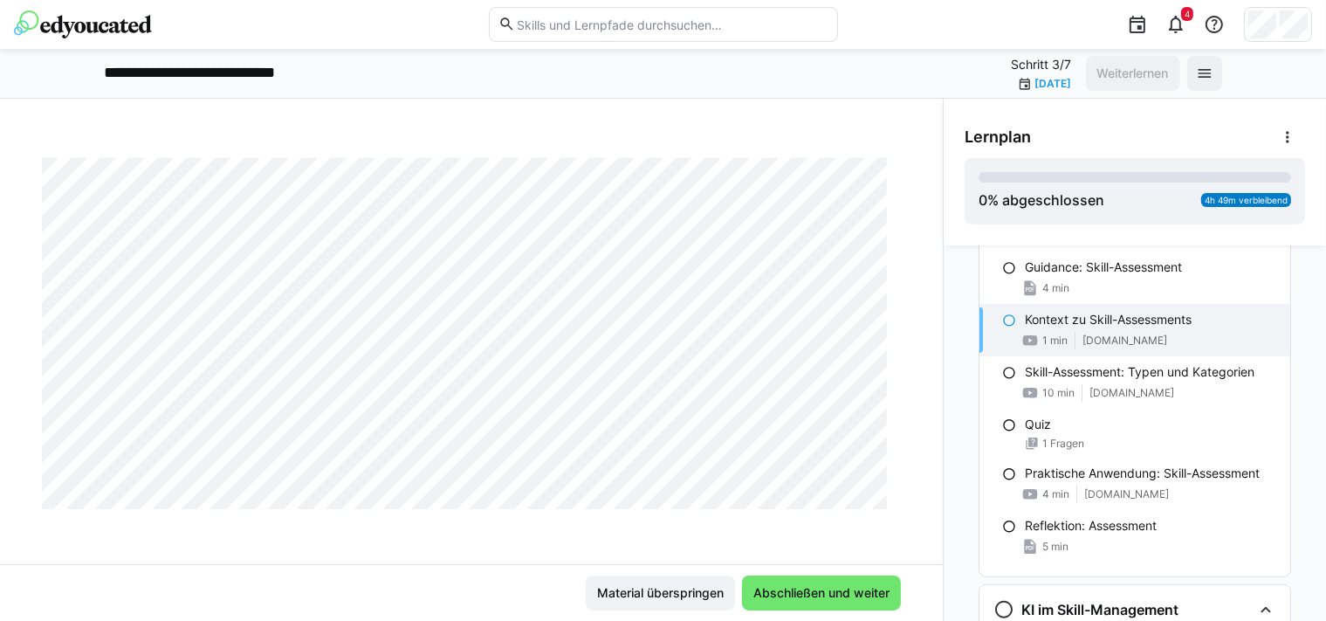
scroll to position [1259, 0]
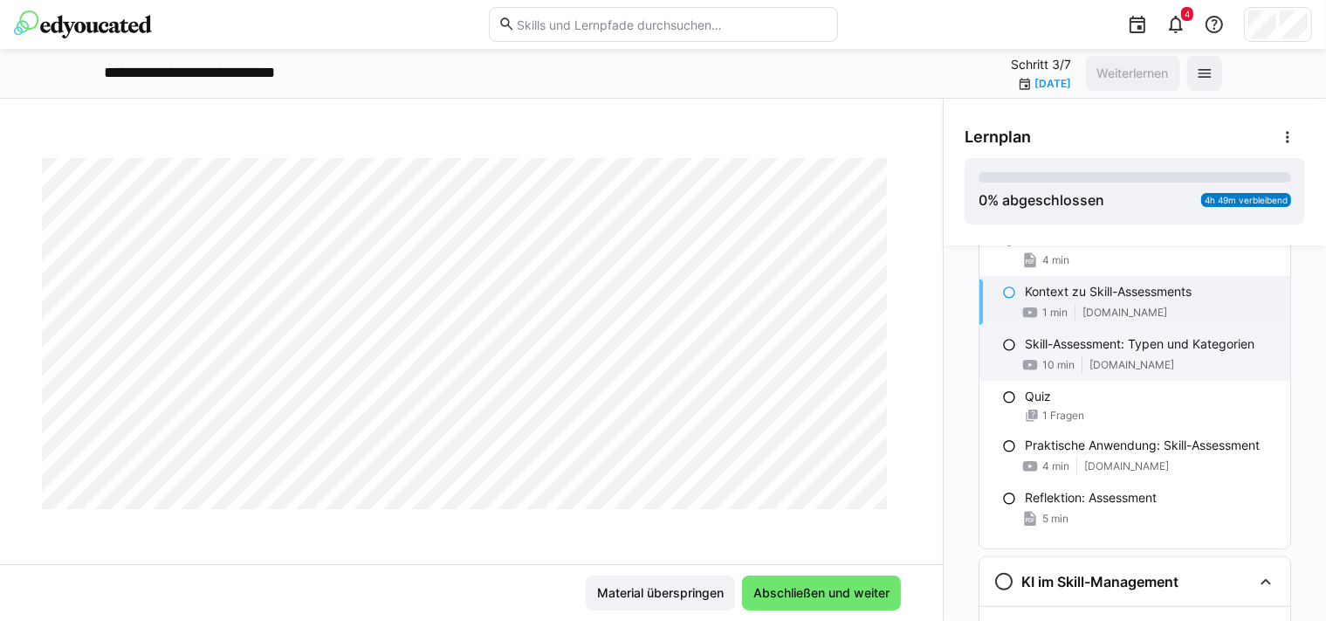
click at [1038, 347] on p "Skill-Assessment: Typen und Kategorien" at bounding box center [1140, 343] width 230 height 17
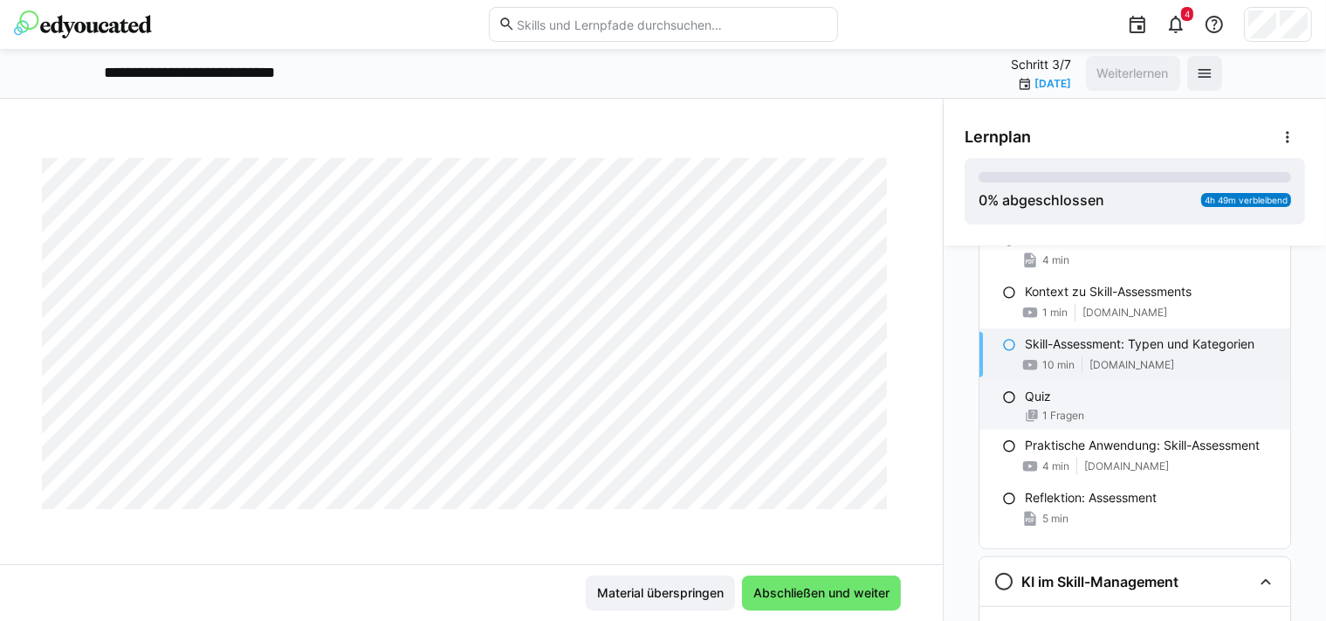
click at [1124, 400] on div "Quiz" at bounding box center [1150, 396] width 251 height 17
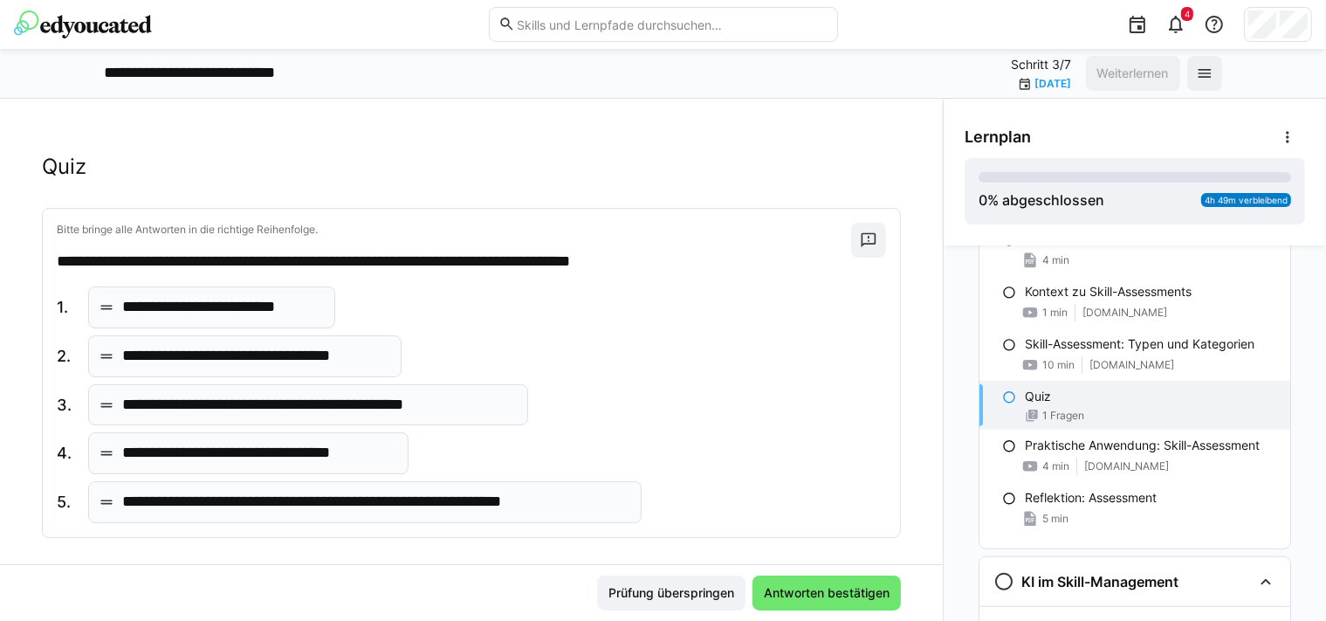
scroll to position [33, 0]
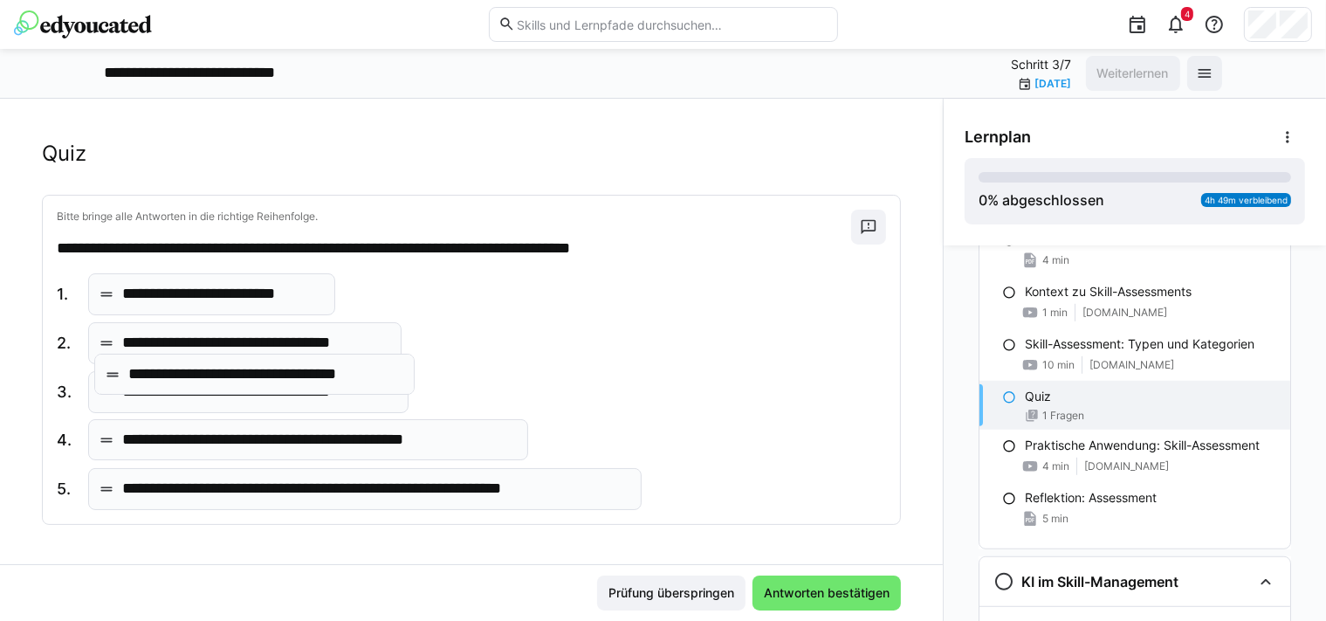
drag, startPoint x: 258, startPoint y: 448, endPoint x: 264, endPoint y: 382, distance: 65.8
click at [264, 382] on body "**********" at bounding box center [663, 310] width 1326 height 621
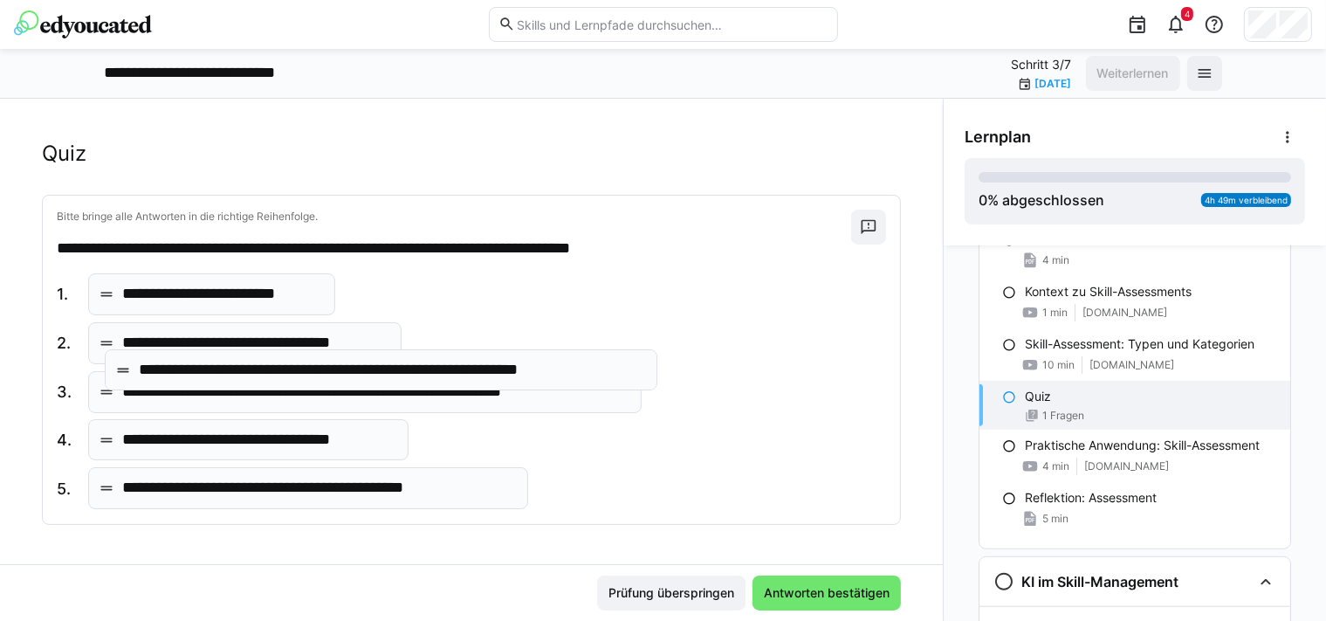
drag, startPoint x: 278, startPoint y: 494, endPoint x: 295, endPoint y: 376, distance: 119.0
click at [295, 376] on body "**********" at bounding box center [663, 310] width 1326 height 621
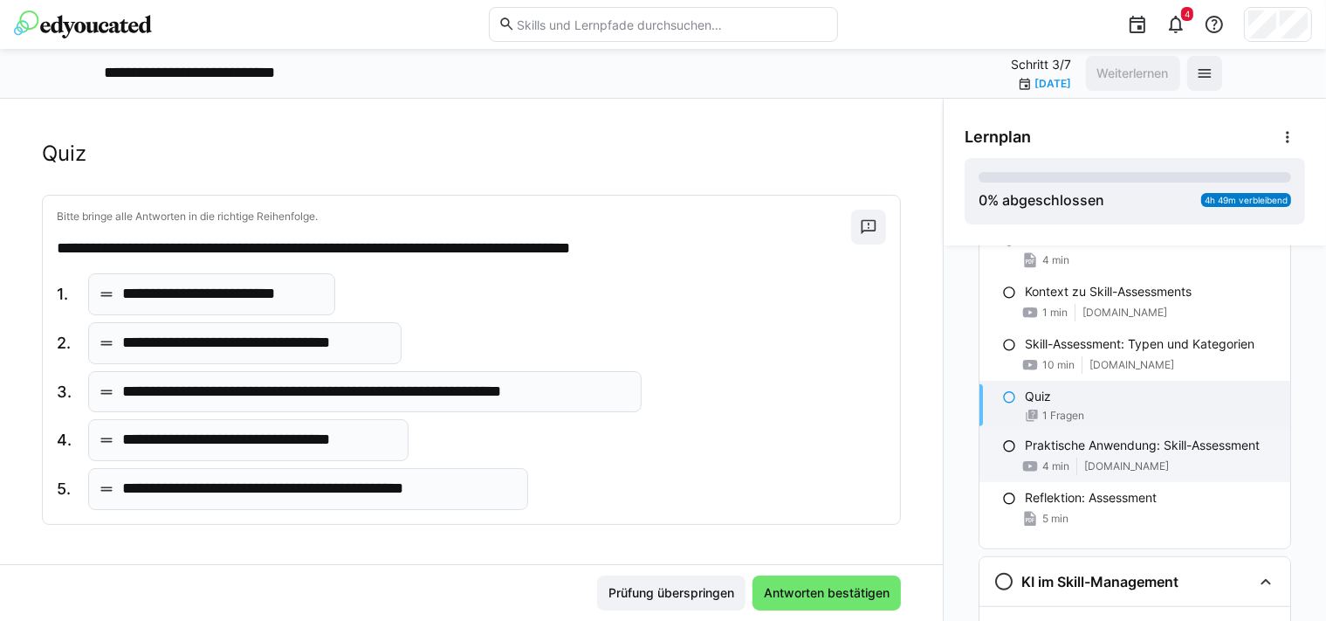
click at [1092, 462] on span "[DOMAIN_NAME]" at bounding box center [1126, 466] width 85 height 14
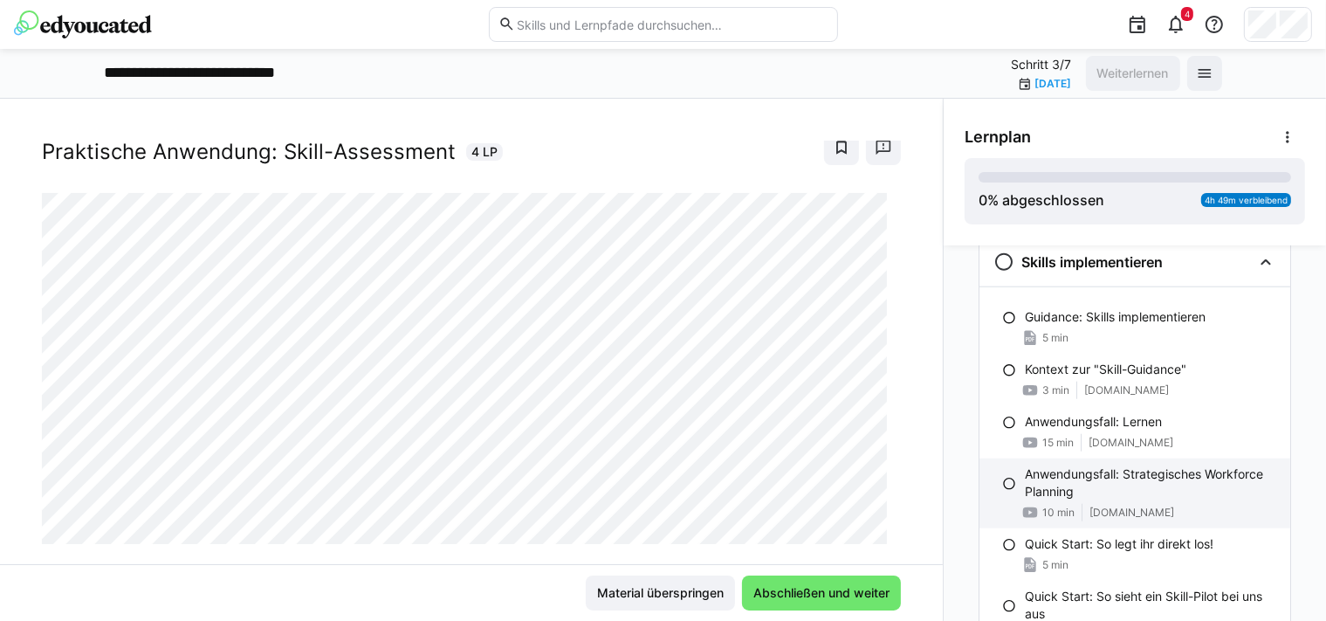
scroll to position [1875, 0]
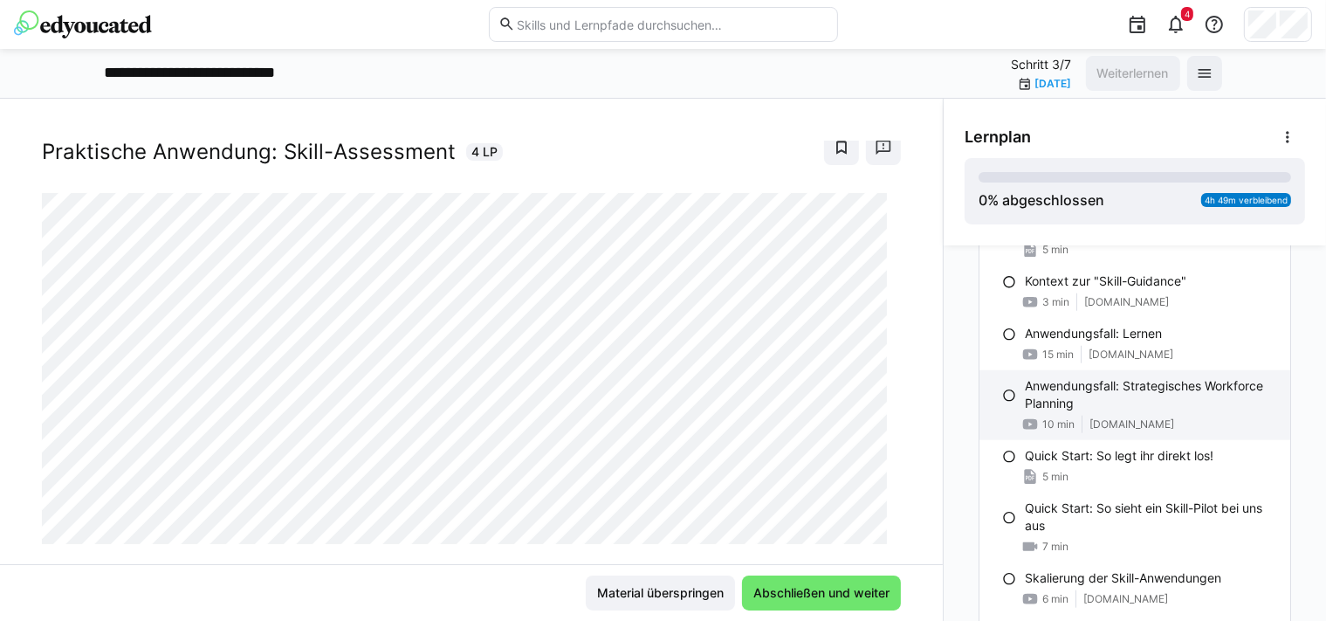
click at [1155, 402] on p "Anwendungsfall: Strategisches Workforce Planning" at bounding box center [1150, 394] width 251 height 35
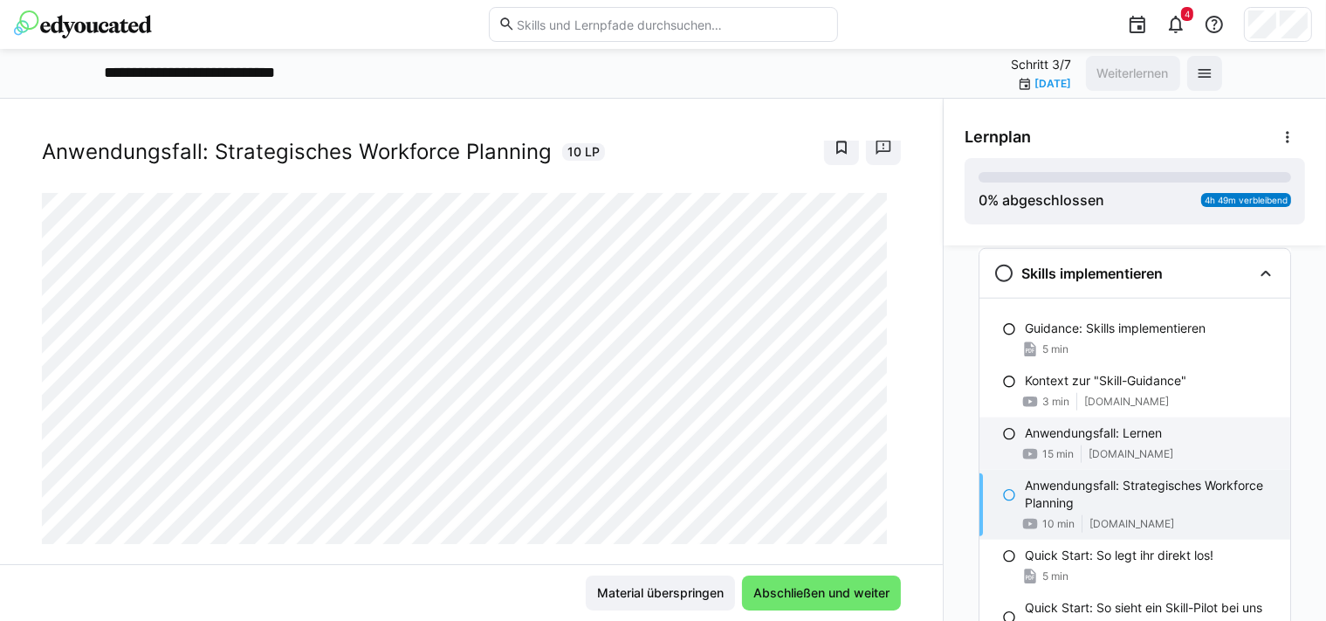
scroll to position [1952, 0]
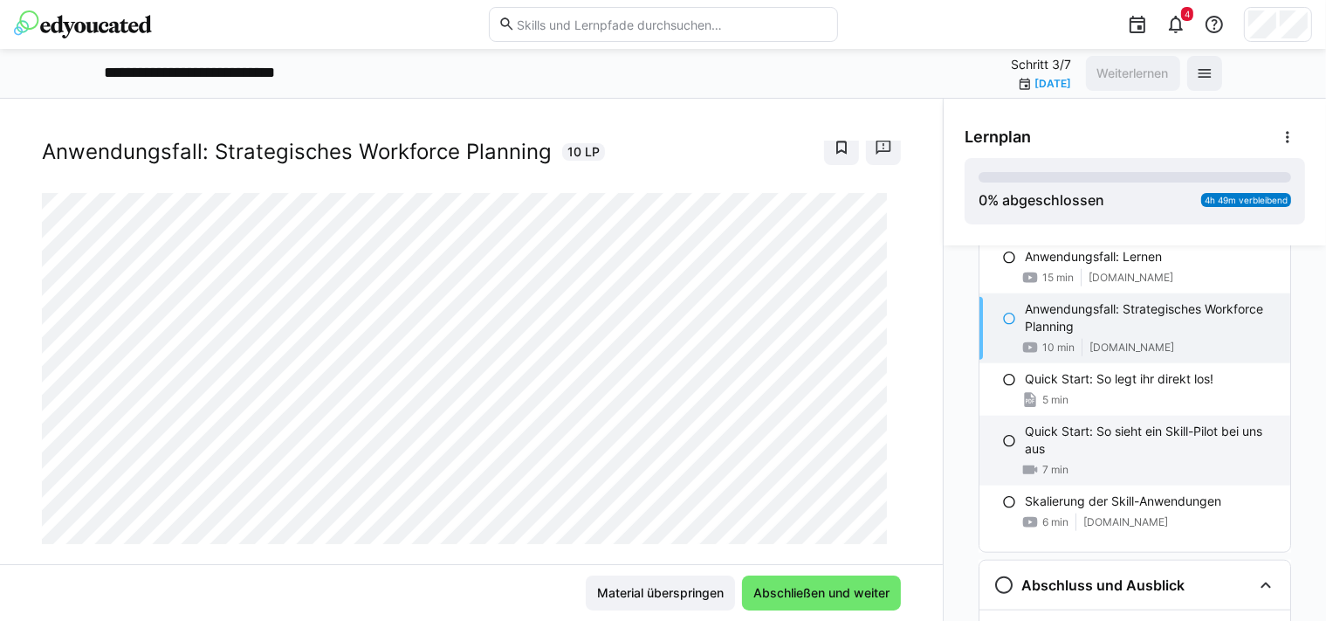
click at [1138, 445] on p "Quick Start: So sieht ein Skill-Pilot bei uns aus" at bounding box center [1150, 440] width 251 height 35
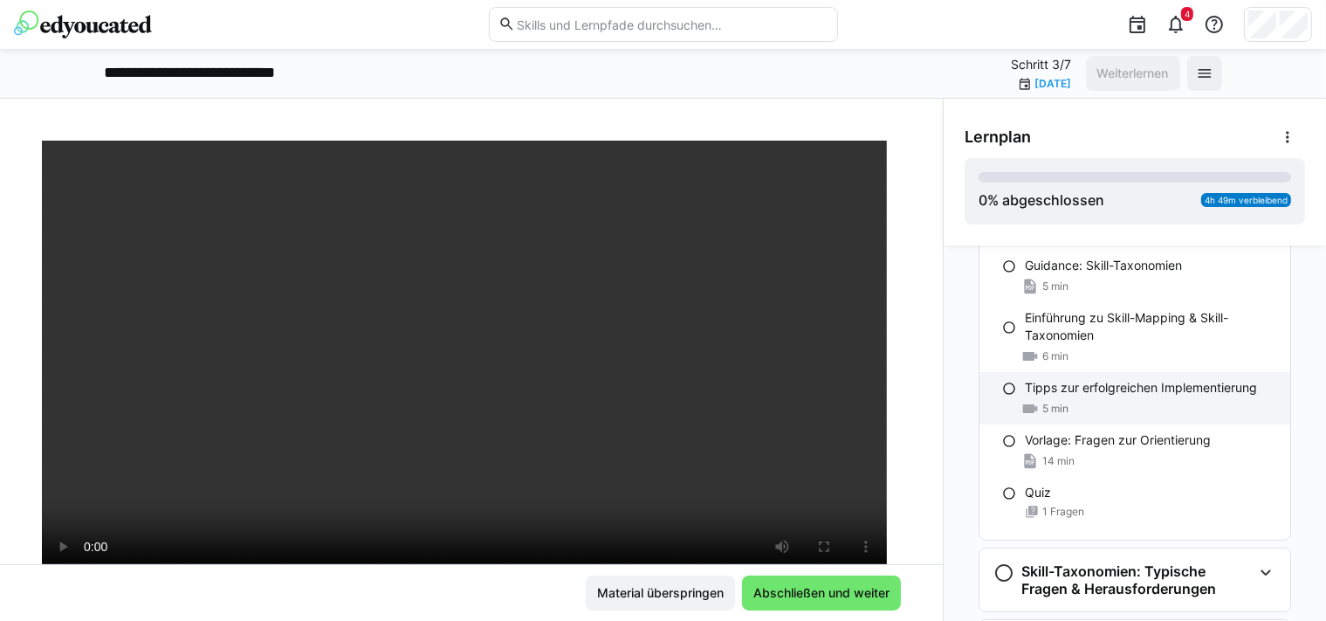
scroll to position [352, 0]
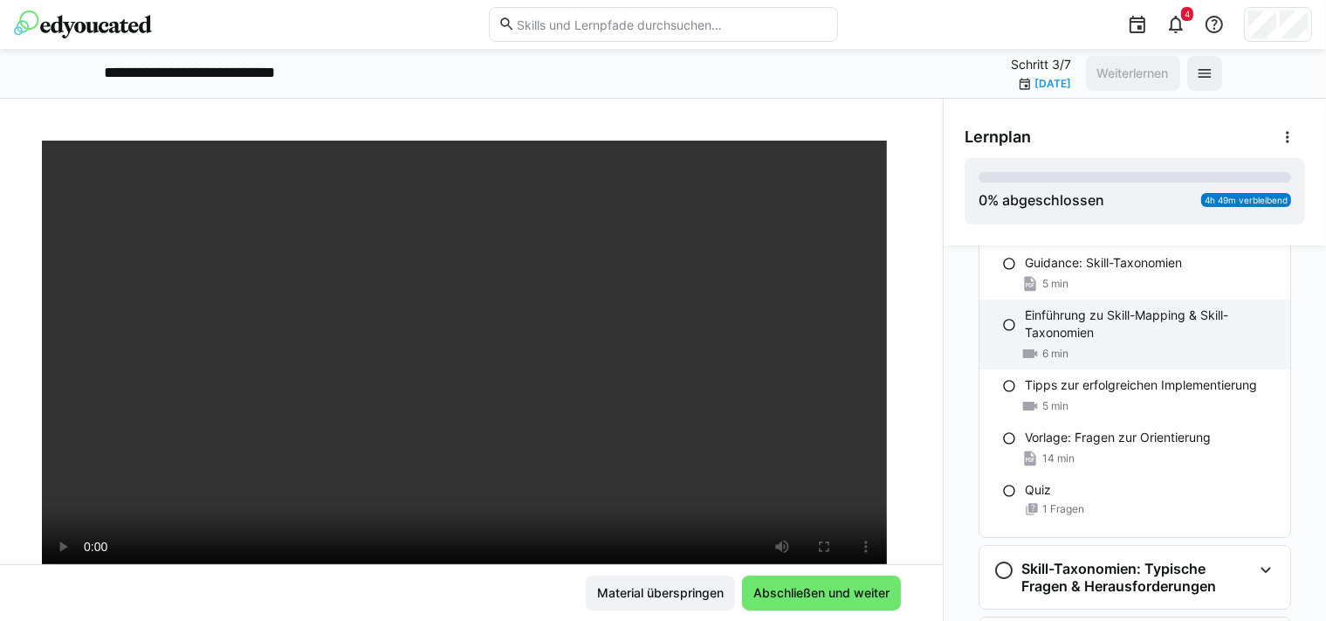
click at [1131, 320] on p "Einführung zu Skill-Mapping & Skill-Taxonomien" at bounding box center [1150, 323] width 251 height 35
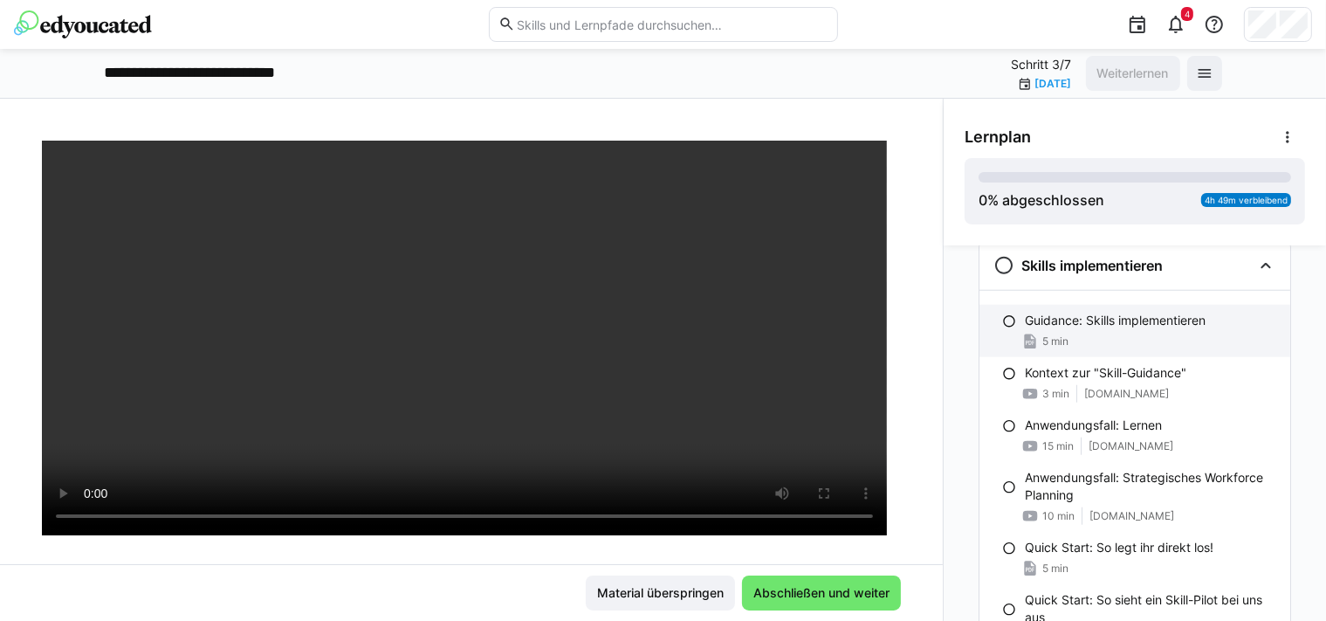
scroll to position [1784, 0]
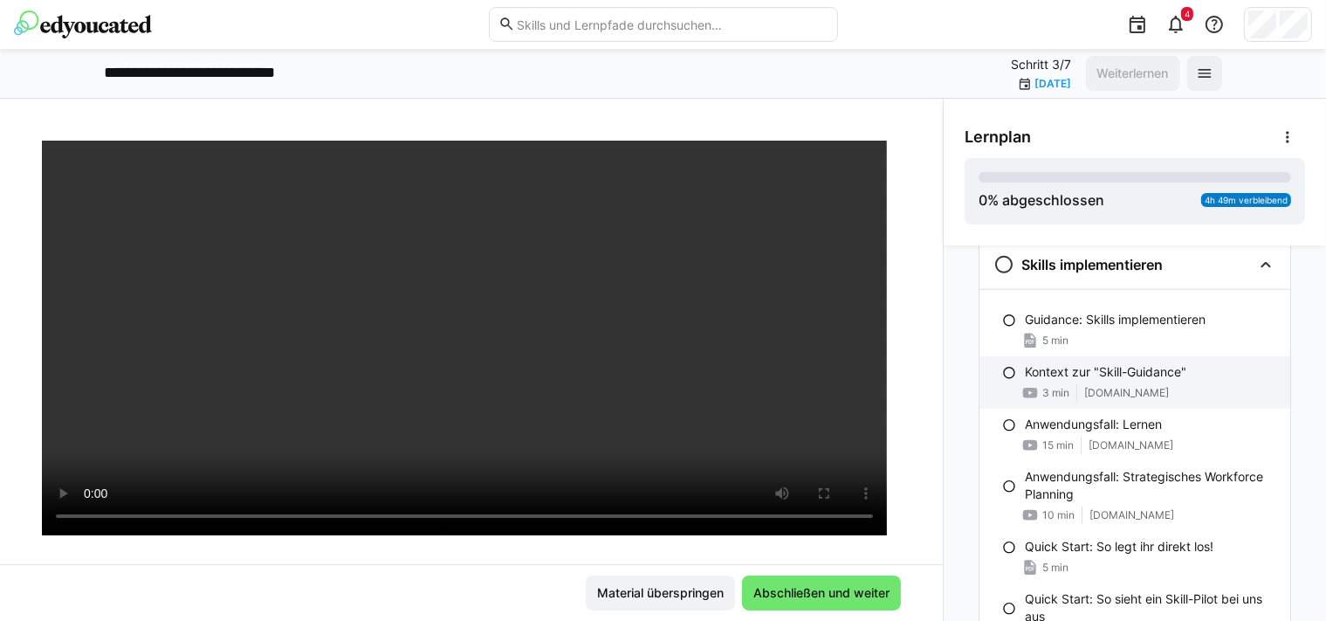
click at [1066, 379] on div "Kontext zur "Skill-Guidance" 3 min [DOMAIN_NAME]" at bounding box center [1134, 382] width 311 height 52
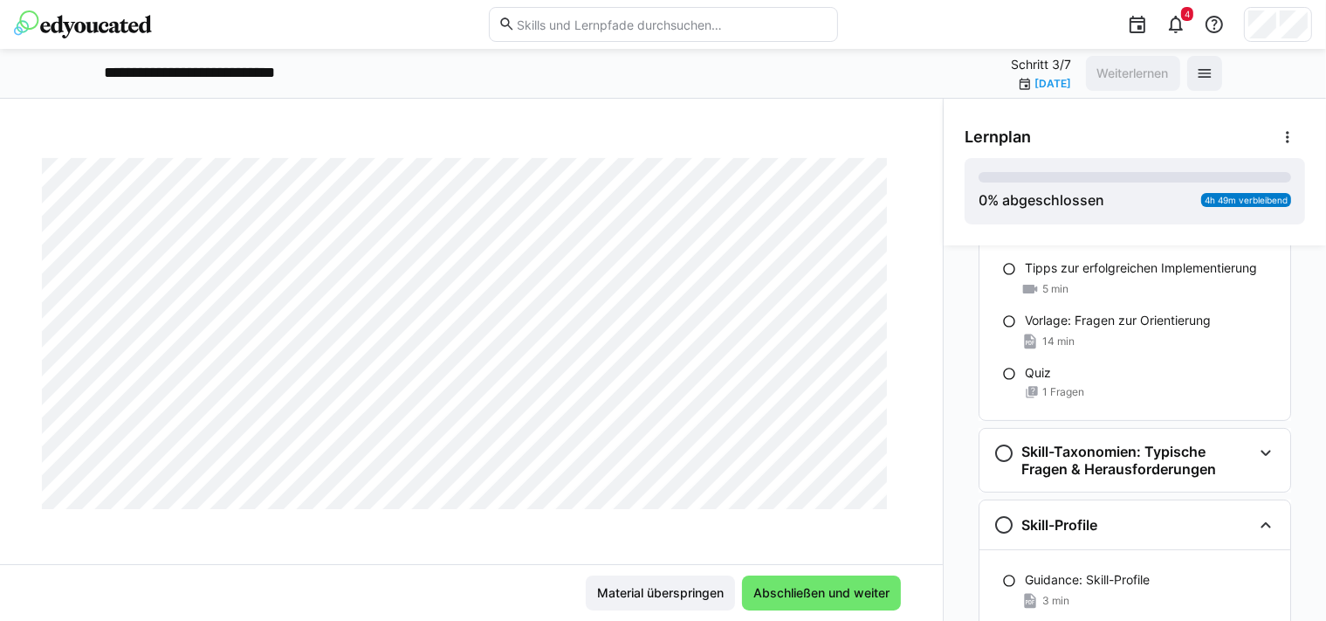
scroll to position [381, 0]
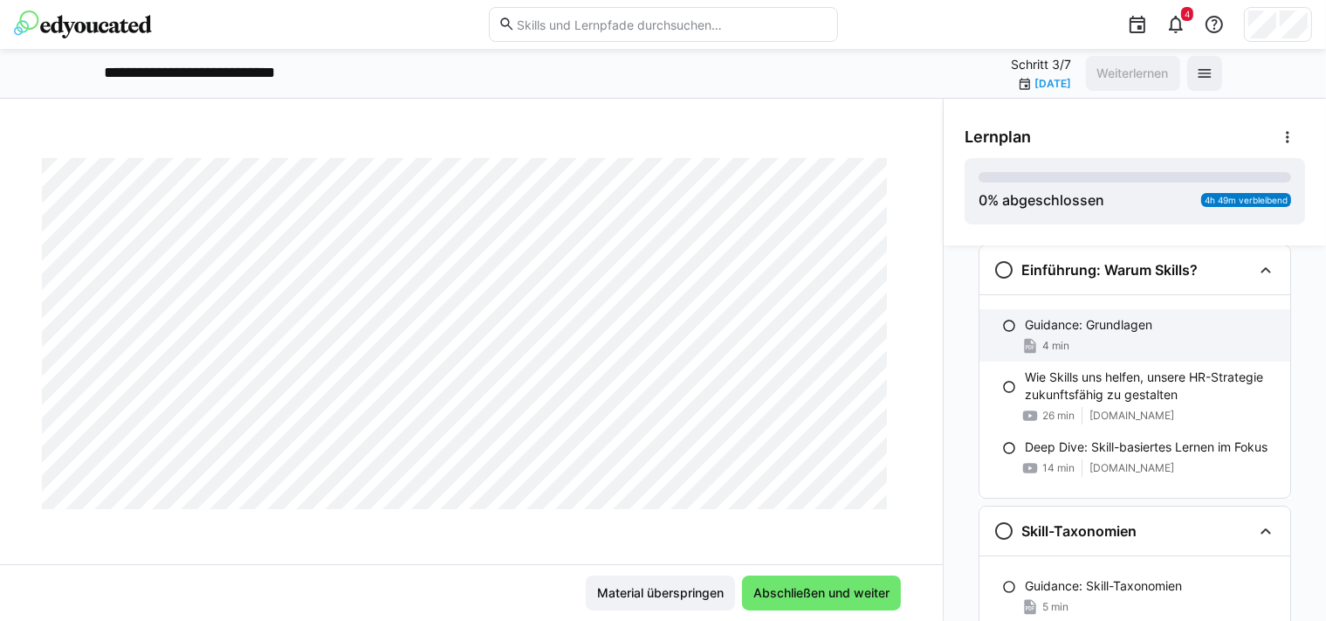
click at [1073, 340] on div "4 min" at bounding box center [1150, 345] width 251 height 17
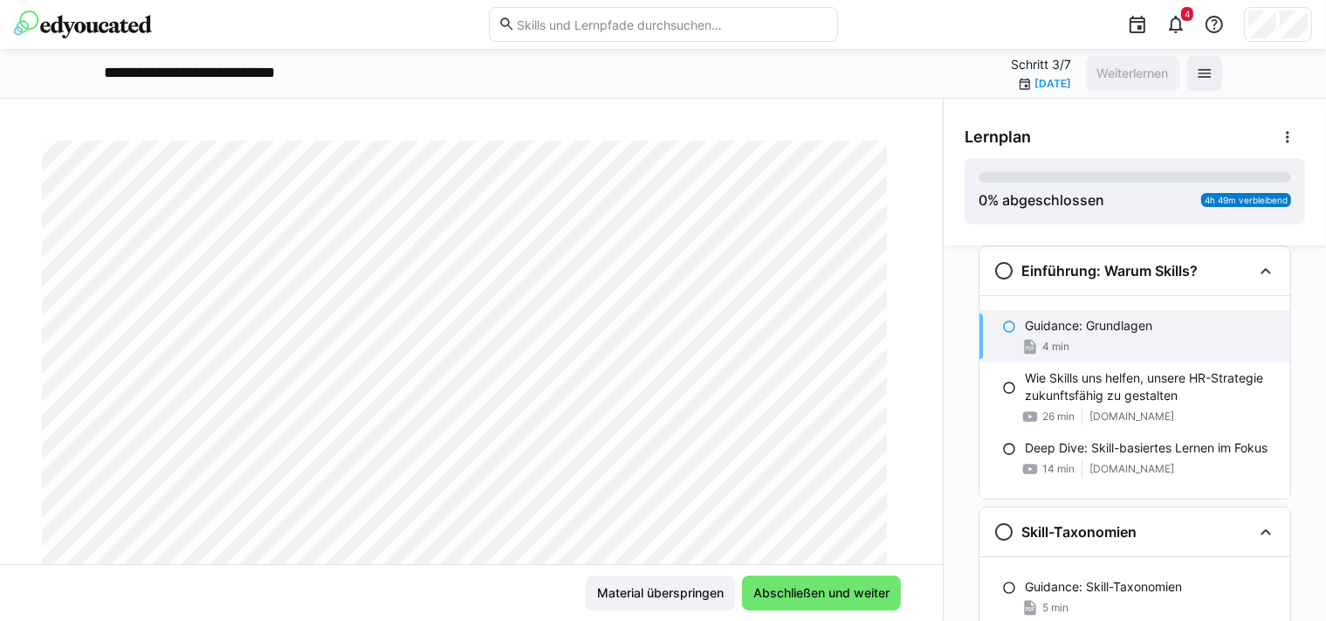
click at [1018, 83] on eds-icon at bounding box center [1025, 84] width 14 height 14
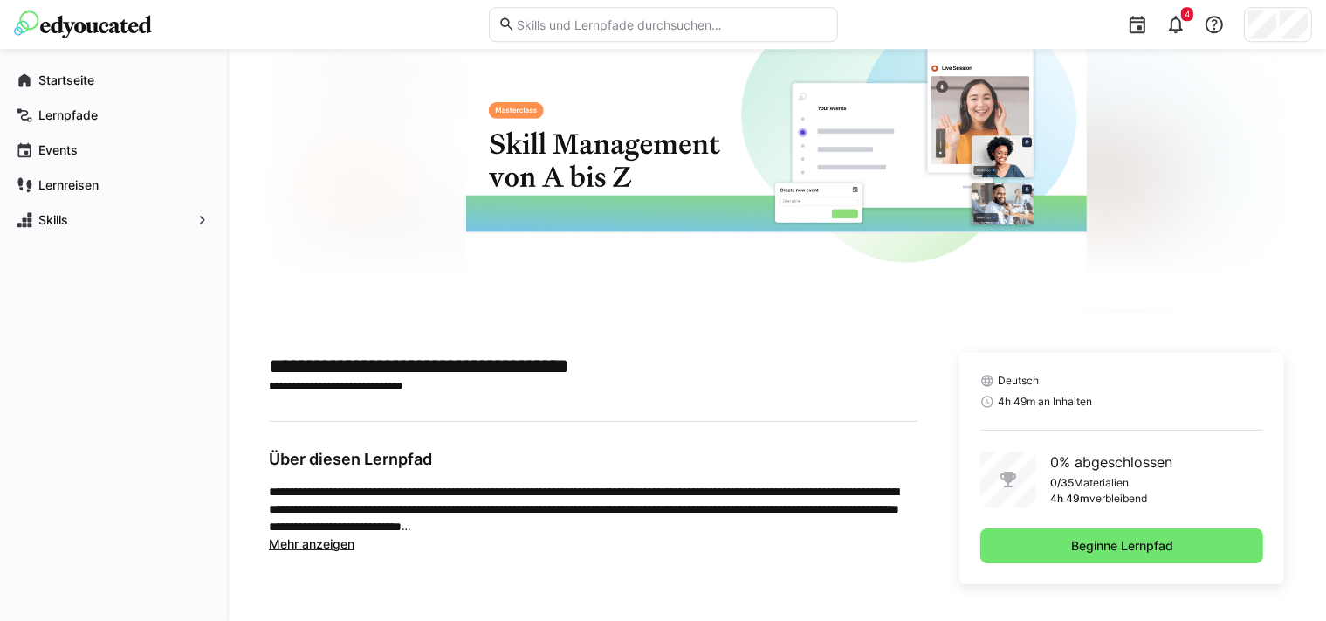
scroll to position [183, 0]
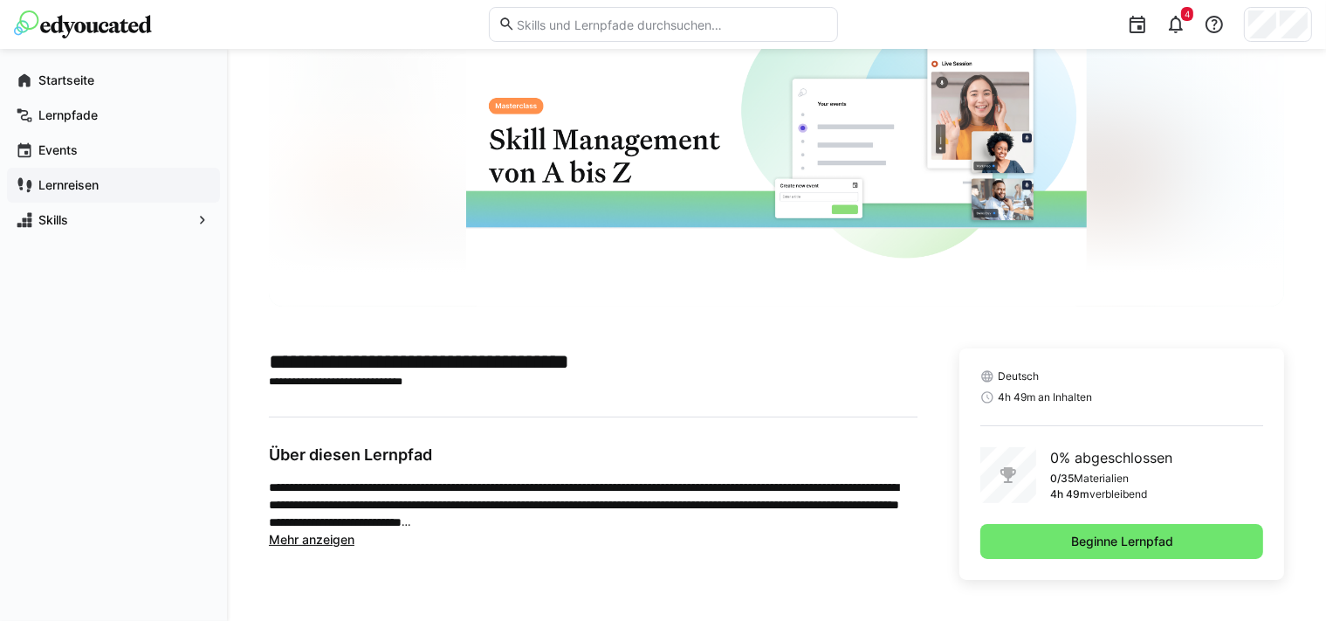
click at [0, 0] on app-navigation-label "Lernreisen" at bounding box center [0, 0] width 0 height 0
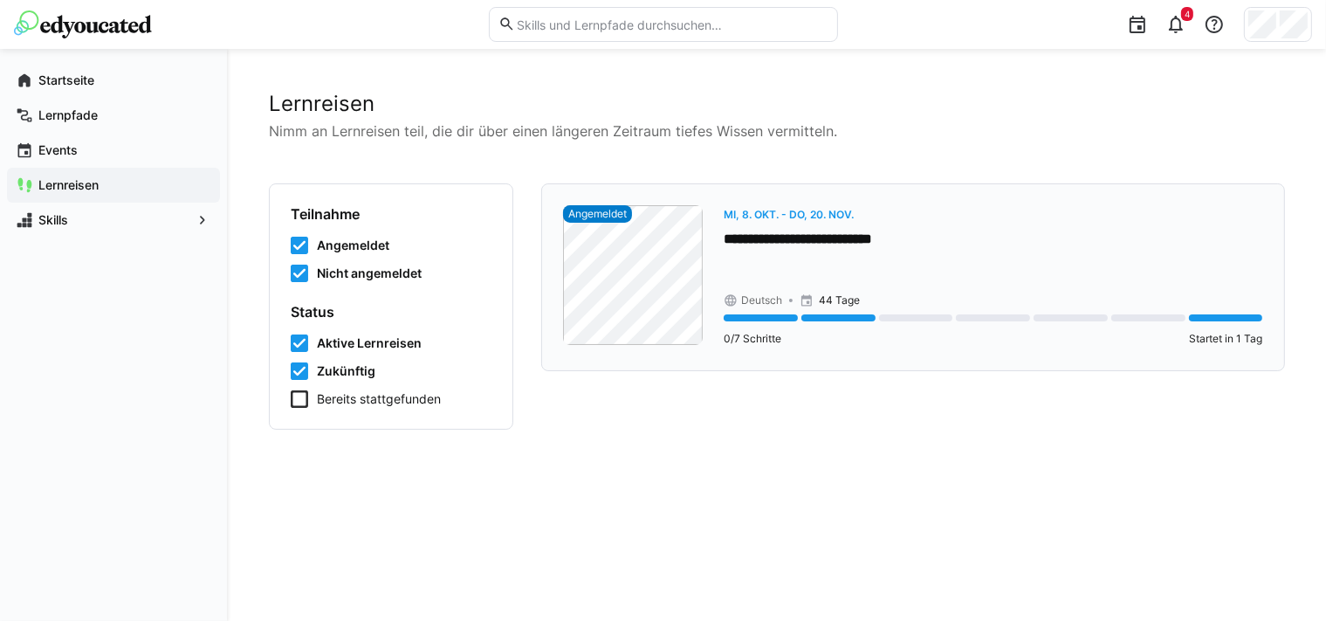
click at [842, 240] on p "**********" at bounding box center [994, 240] width 540 height 20
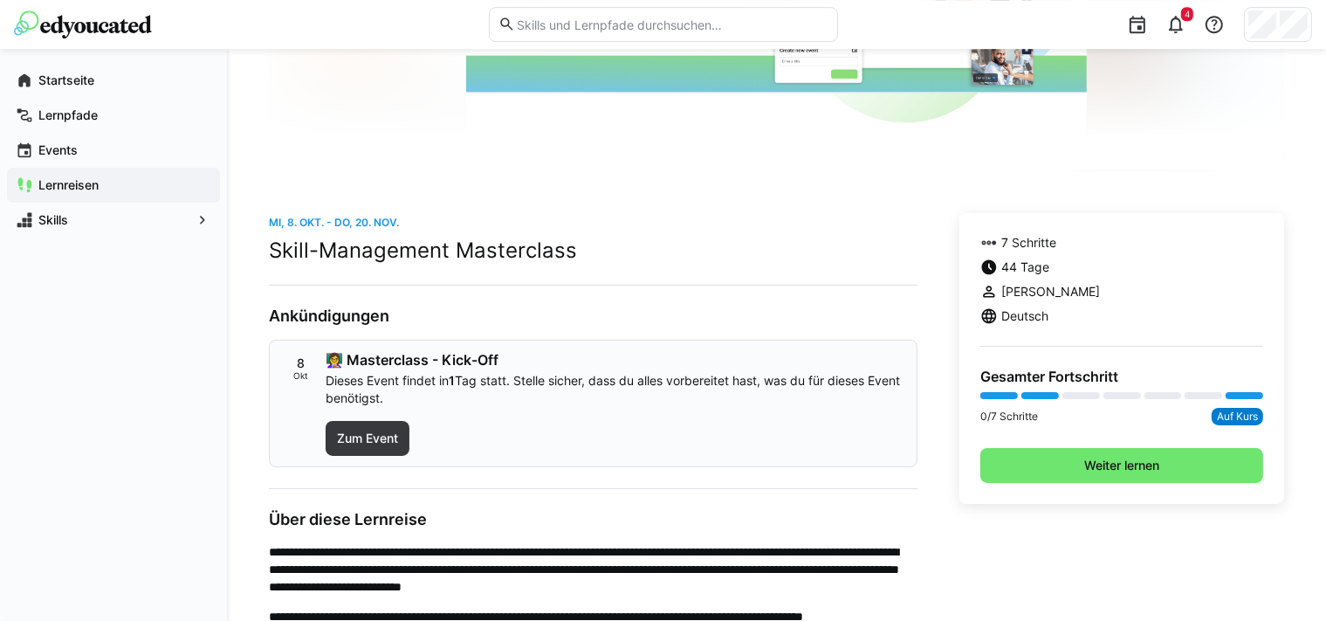
scroll to position [368, 0]
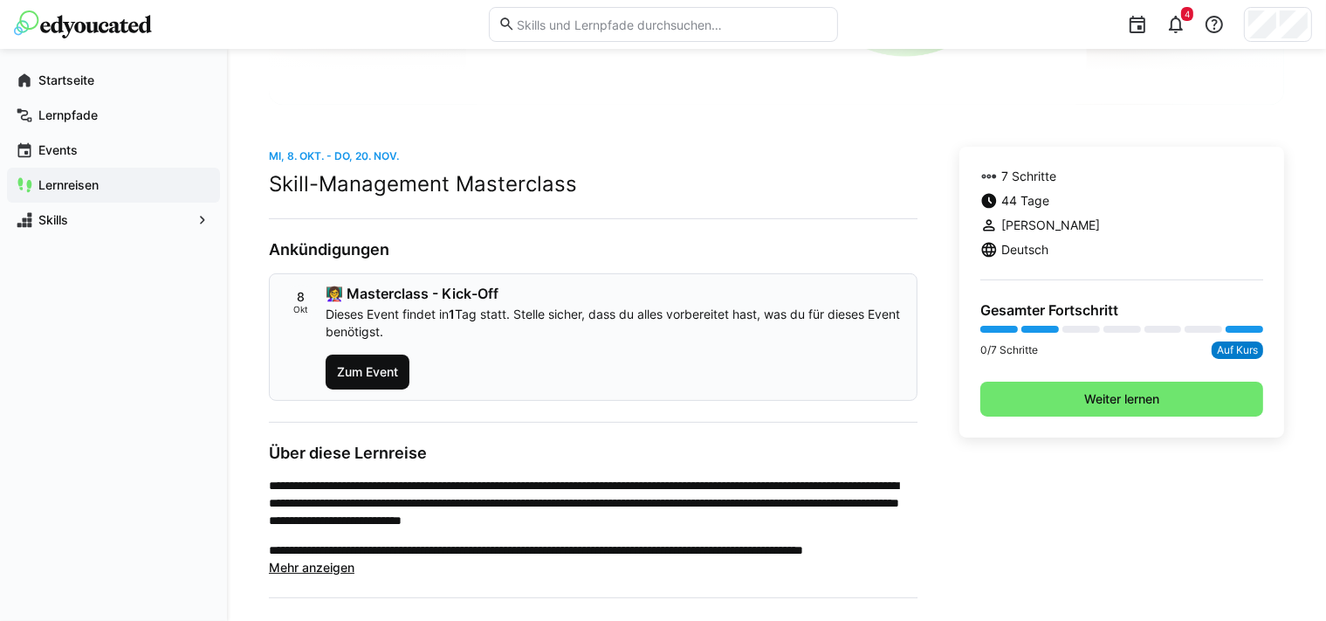
click at [354, 372] on span "Zum Event" at bounding box center [367, 371] width 66 height 17
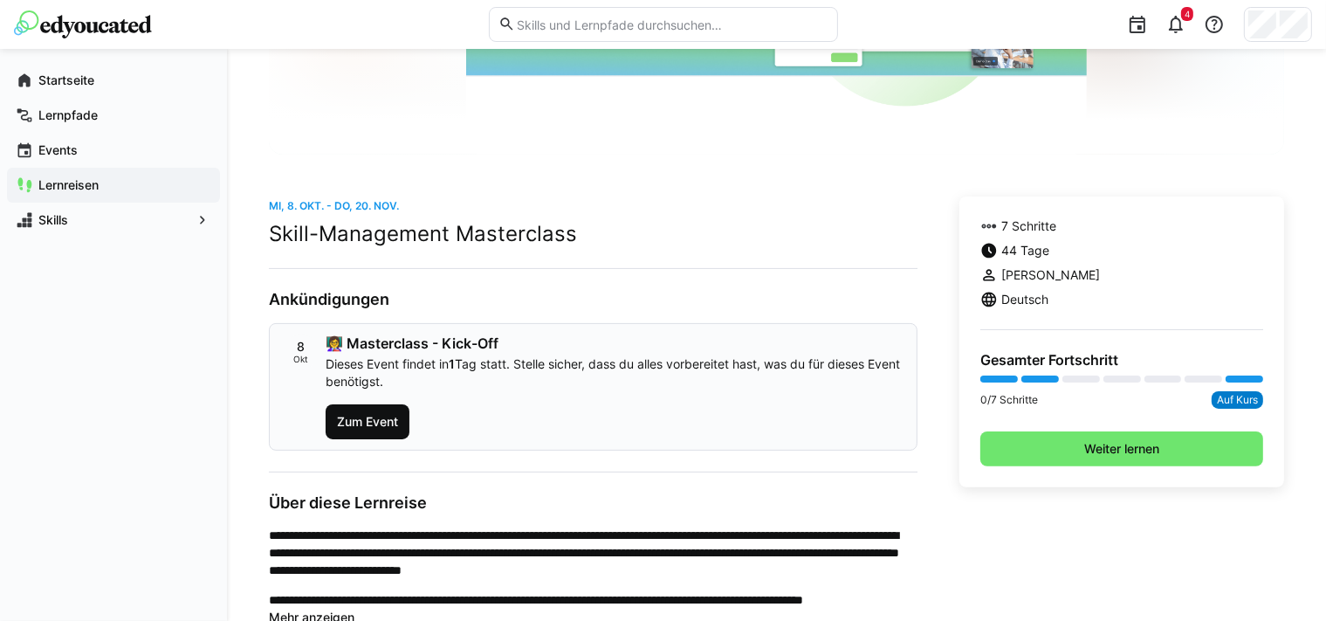
scroll to position [0, 0]
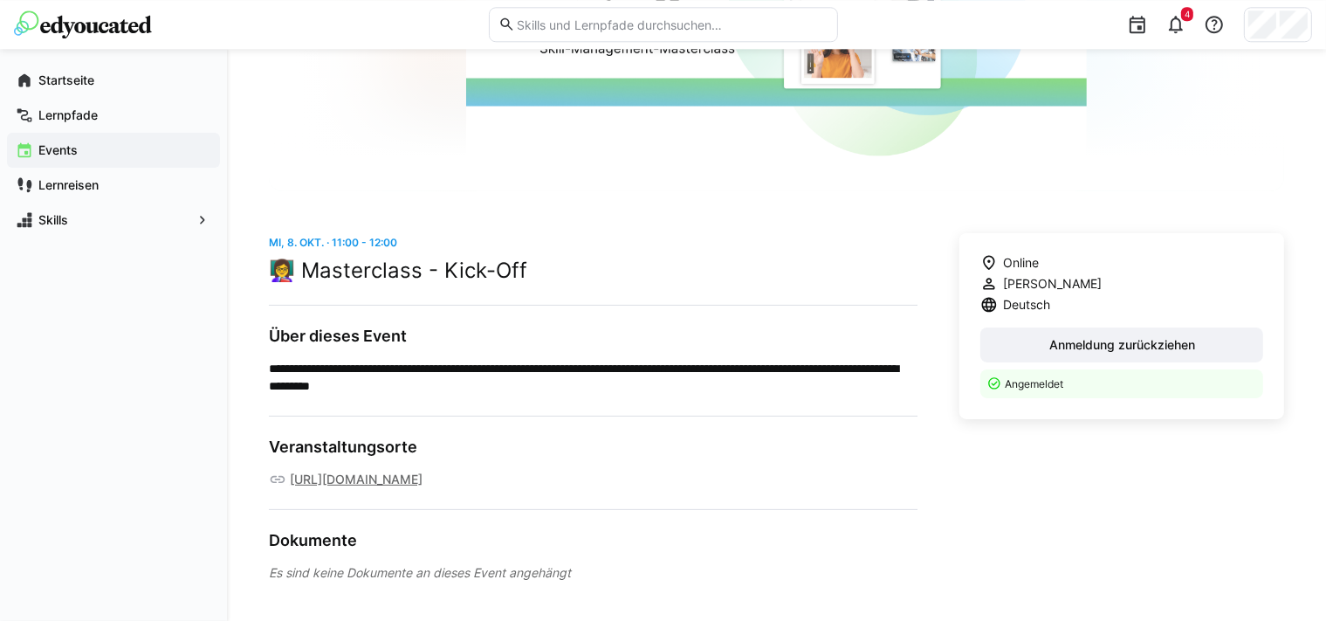
scroll to position [333, 0]
click at [1166, 342] on span "Anmeldung zurückziehen" at bounding box center [1122, 343] width 151 height 17
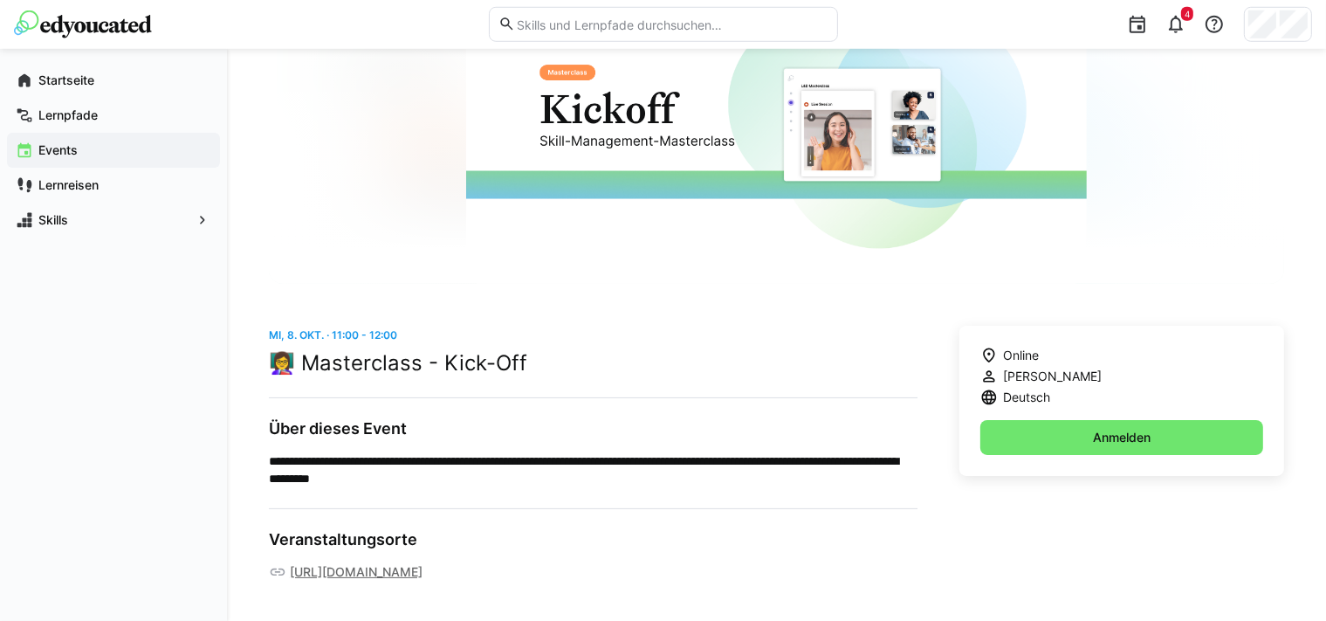
scroll to position [0, 0]
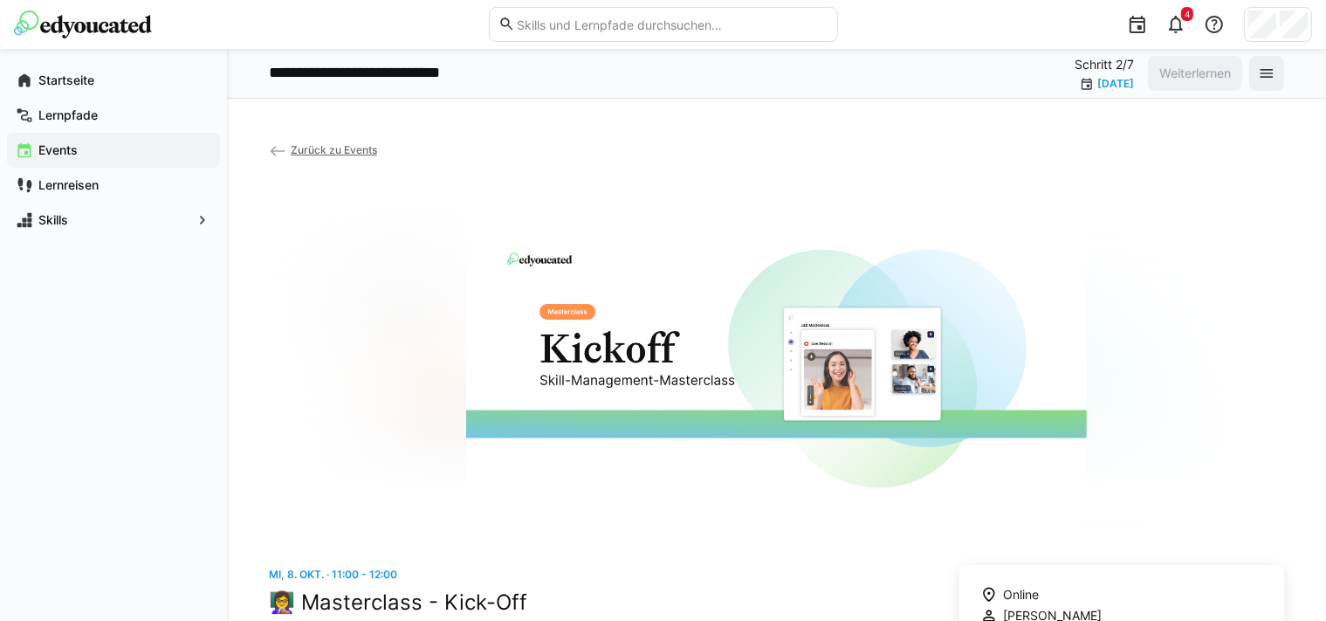
click at [283, 148] on eds-icon at bounding box center [277, 150] width 17 height 17
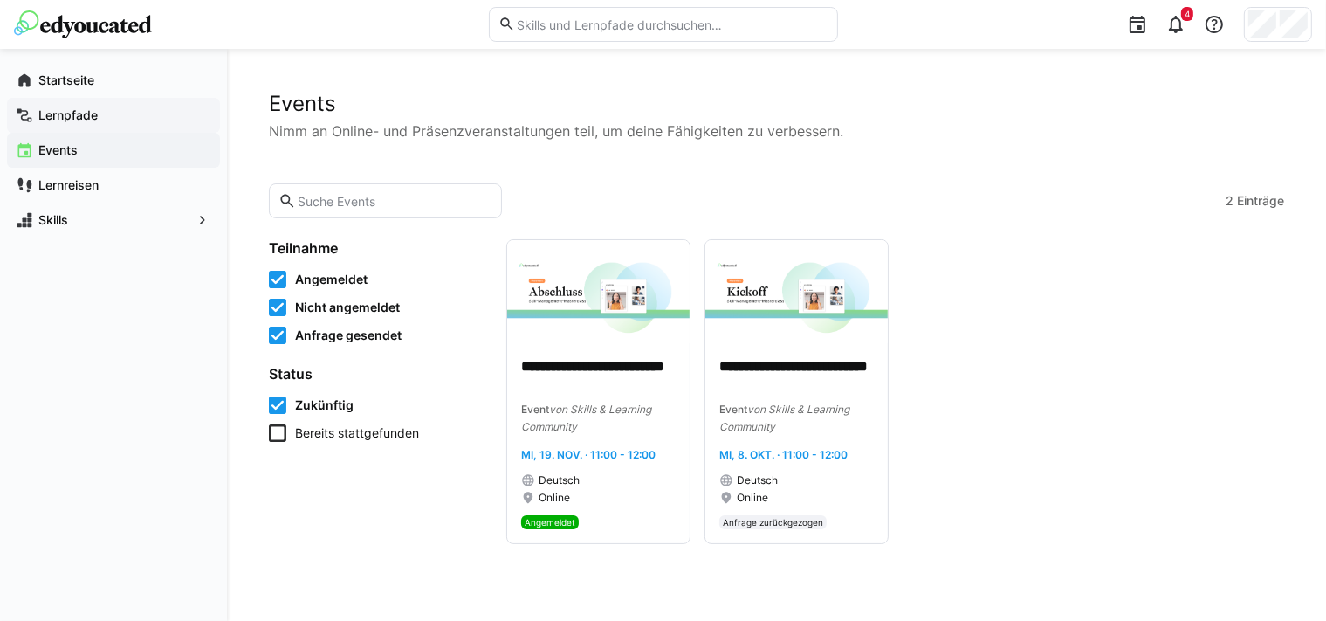
click at [0, 0] on app-navigation-label "Lernpfade" at bounding box center [0, 0] width 0 height 0
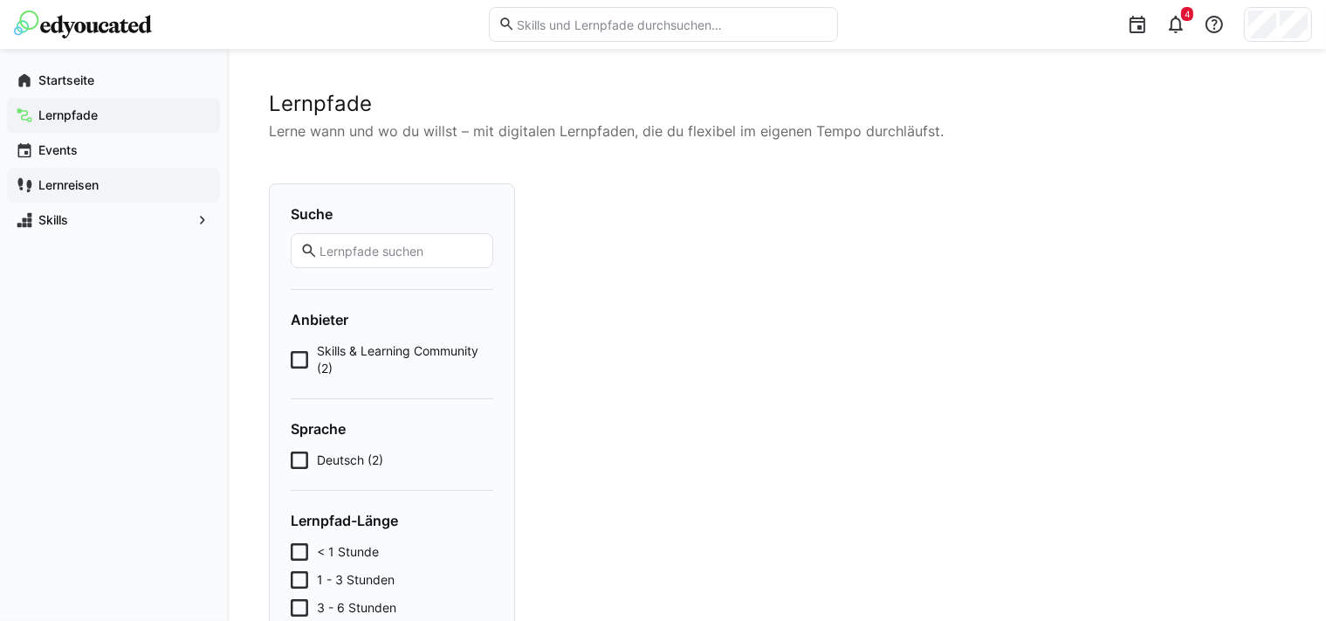
click at [0, 0] on app-navigation-label "Lernreisen" at bounding box center [0, 0] width 0 height 0
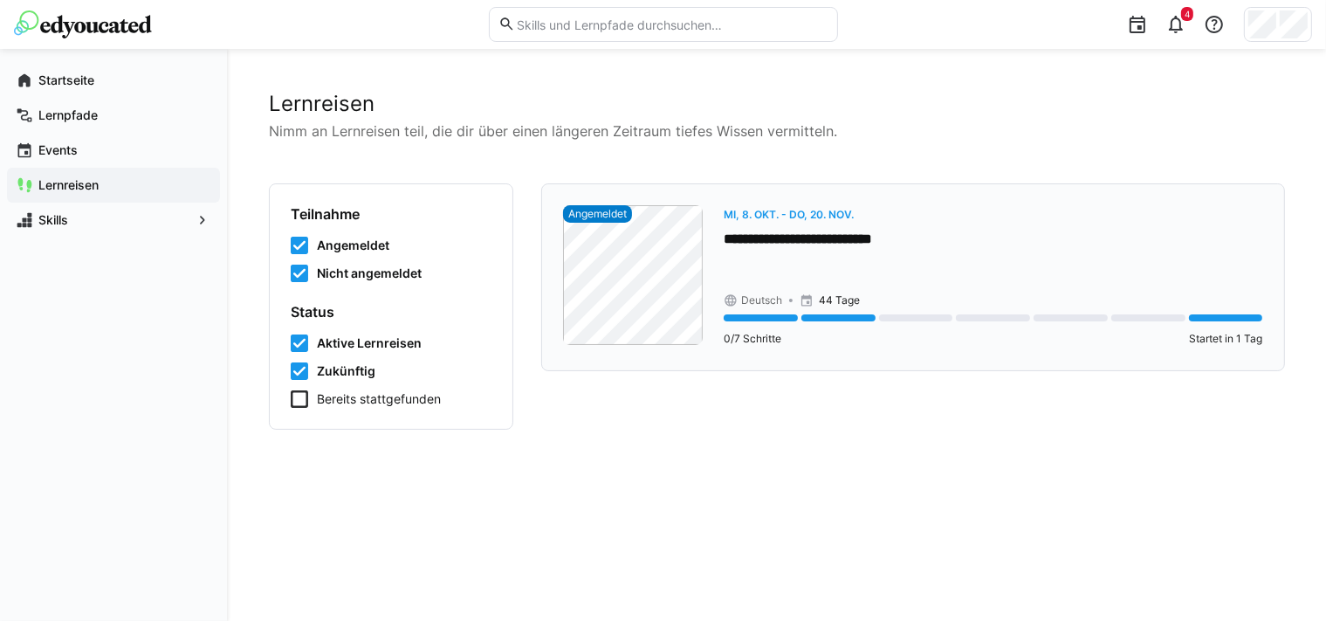
click at [798, 232] on p "**********" at bounding box center [994, 240] width 540 height 20
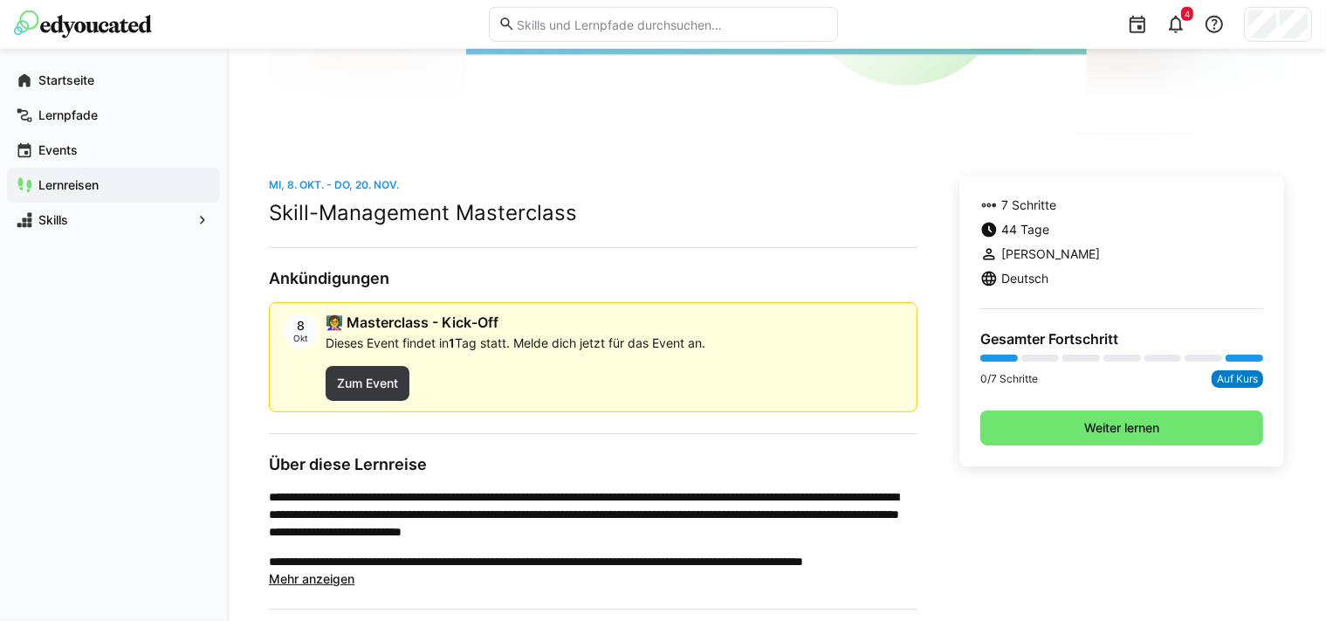
scroll to position [461, 0]
